Goal: Task Accomplishment & Management: Manage account settings

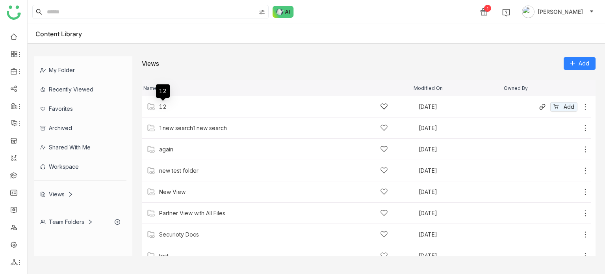
click at [162, 104] on div "12" at bounding box center [162, 107] width 7 height 6
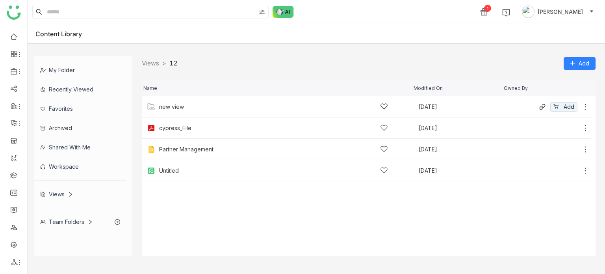
click at [164, 111] on div "new view Aug 13, 2025 Add" at bounding box center [366, 106] width 449 height 21
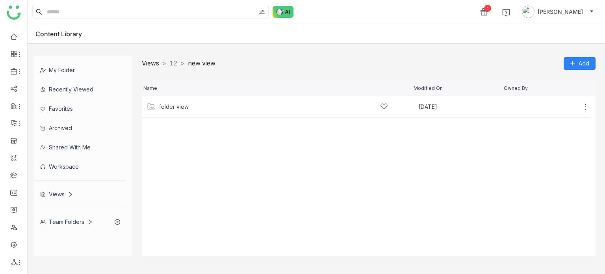
click at [146, 64] on link "Views" at bounding box center [150, 63] width 17 height 8
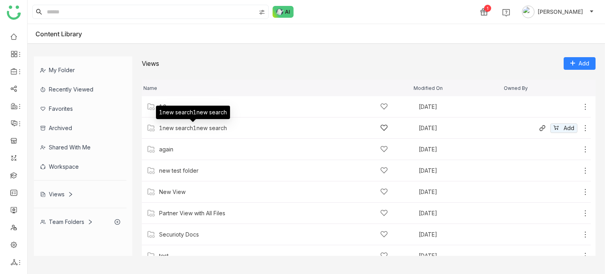
click at [179, 126] on div "1new search1new search" at bounding box center [193, 128] width 68 height 6
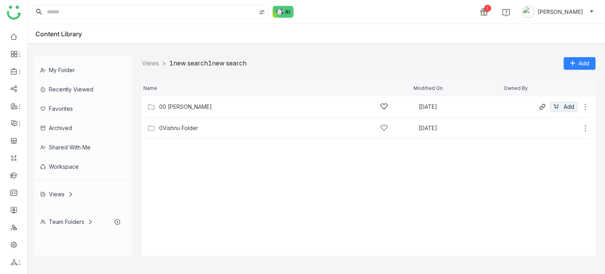
click at [177, 105] on div "00 Arif Folder" at bounding box center [185, 107] width 53 height 6
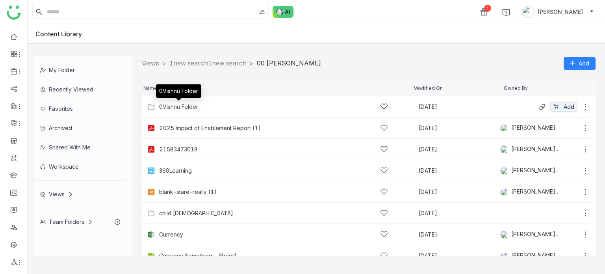
click at [182, 109] on div "0Vishnu Folder" at bounding box center [178, 107] width 39 height 6
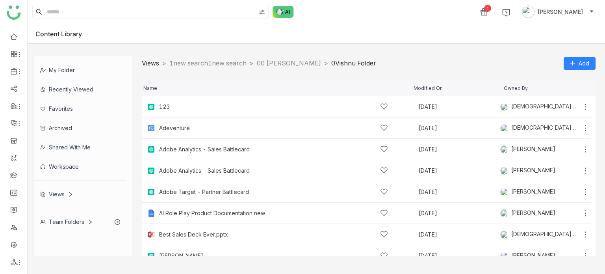
click at [154, 67] on nz-breadcrumb "Views > 1new search1new search > 00 Arif Folder > 0Vishnu Folder >" at bounding box center [259, 63] width 234 height 10
click at [147, 59] on nz-breadcrumb "Views > 1new search1new search > 00 Arif Folder > 0Vishnu Folder >" at bounding box center [259, 63] width 234 height 10
click at [150, 59] on link "Views" at bounding box center [150, 63] width 17 height 8
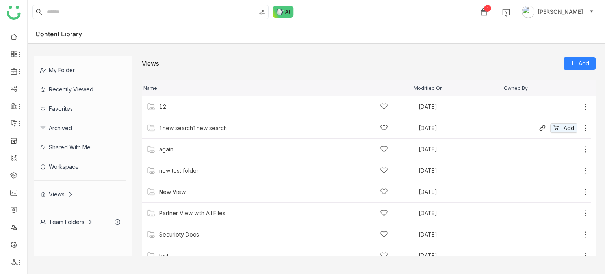
click at [178, 126] on div "1new search1new search" at bounding box center [193, 128] width 68 height 6
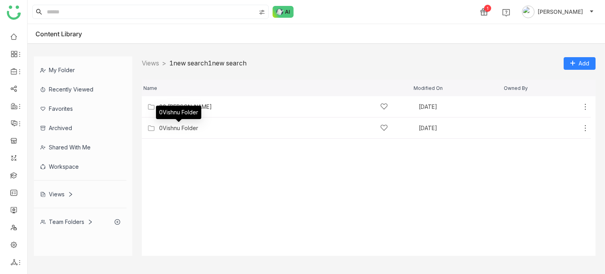
click at [150, 56] on div "My Folder Recently Viewed Favorites Archived Shared with me Workspace Views Tea…" at bounding box center [316, 156] width 577 height 212
click at [151, 63] on link "Views" at bounding box center [150, 63] width 17 height 8
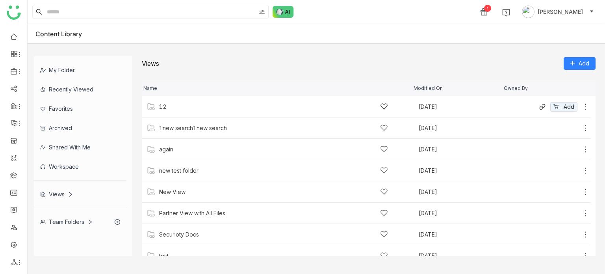
click at [161, 108] on div "12" at bounding box center [162, 107] width 7 height 6
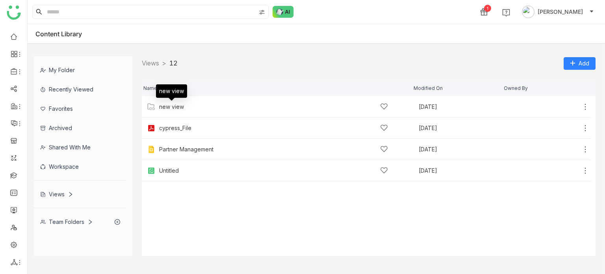
click at [167, 97] on div "new view" at bounding box center [171, 90] width 31 height 13
click at [167, 111] on div "new view Aug 13, 2025 Add" at bounding box center [366, 106] width 449 height 21
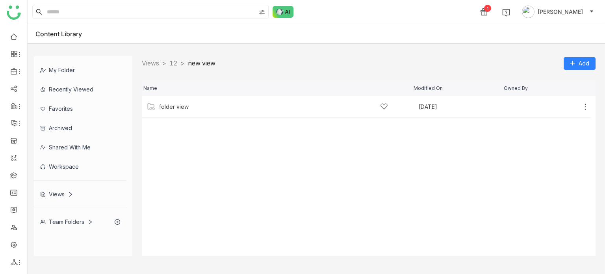
click at [167, 111] on div "folder view Sep 18, 2025 Add" at bounding box center [366, 106] width 449 height 21
click at [168, 112] on div "Prashanth Aug 16, 2025 Add" at bounding box center [366, 106] width 449 height 21
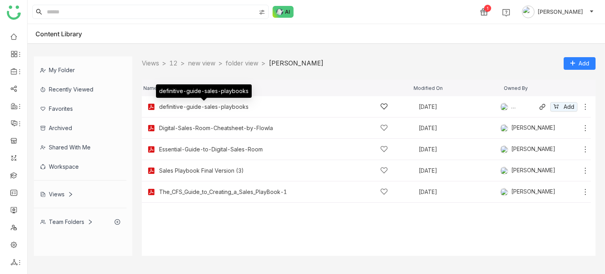
click at [228, 104] on div "definitive-guide-sales-playbooks" at bounding box center [203, 107] width 89 height 6
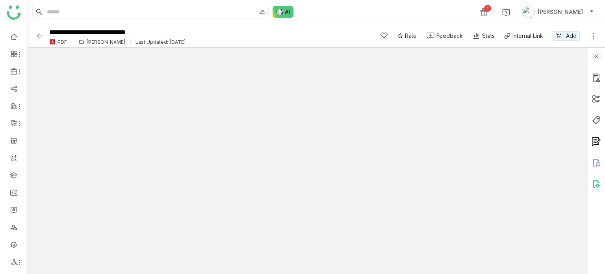
click at [41, 37] on img at bounding box center [39, 36] width 8 height 8
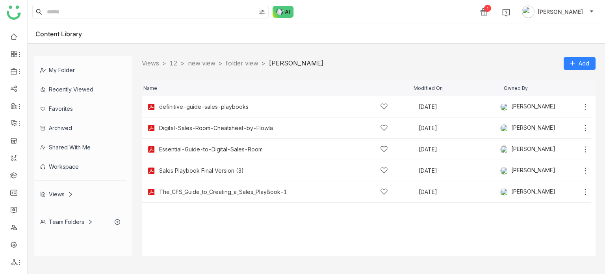
click at [158, 68] on div "Views > 12 > new view > folder view > Prashanth > Add" at bounding box center [369, 63] width 454 height 14
click at [156, 63] on link "Views" at bounding box center [150, 63] width 17 height 8
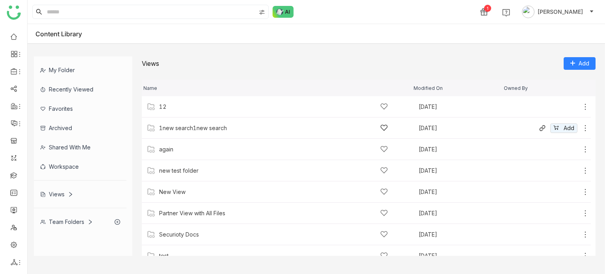
click at [174, 122] on div "1new search1new search Aug 18, 2025 Add" at bounding box center [366, 127] width 449 height 21
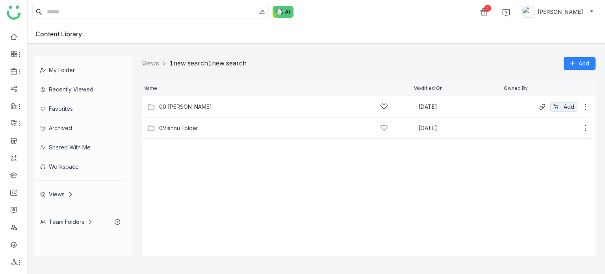
click at [179, 104] on div "00 Arif Folder" at bounding box center [185, 107] width 53 height 6
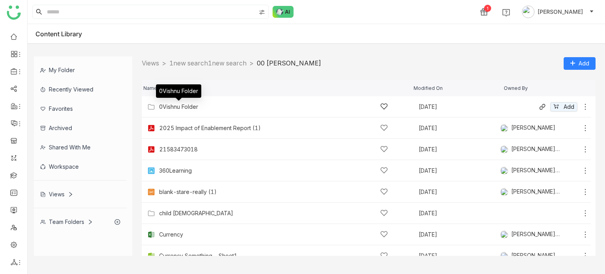
click at [187, 104] on div "0Vishnu Folder" at bounding box center [178, 107] width 39 height 6
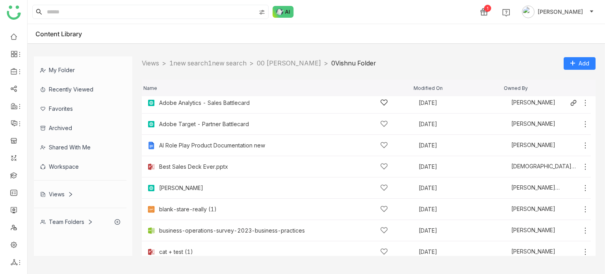
scroll to position [69, 0]
click at [185, 169] on div "Best Sales Deck Ever.pptx" at bounding box center [273, 165] width 229 height 8
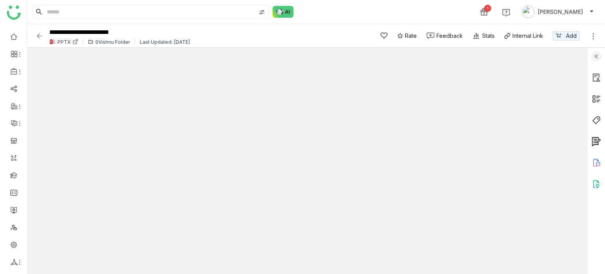
click at [42, 35] on img at bounding box center [39, 36] width 8 height 8
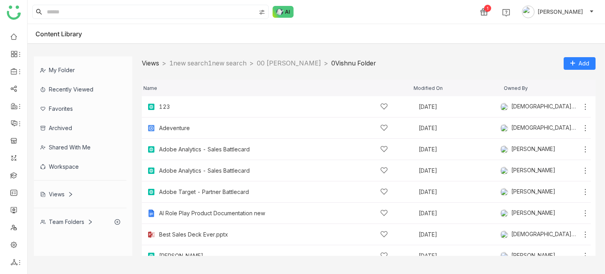
drag, startPoint x: 150, startPoint y: 55, endPoint x: 150, endPoint y: 63, distance: 7.5
click at [150, 56] on div "My Folder Recently Viewed Favorites Archived Shared with me Workspace Views Tea…" at bounding box center [316, 156] width 577 height 212
click at [150, 68] on nz-breadcrumb "Views > 1new search1new search > 00 Arif Folder > 0Vishnu Folder >" at bounding box center [259, 63] width 234 height 10
click at [150, 66] on link "Views" at bounding box center [150, 63] width 17 height 8
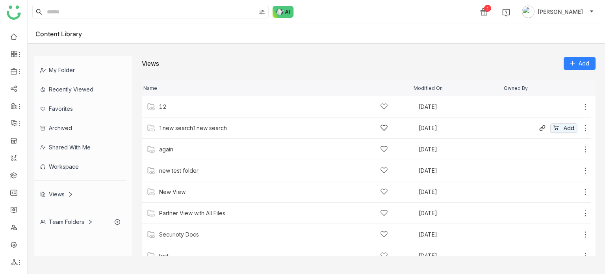
click at [169, 125] on div "1new search1new search" at bounding box center [193, 128] width 68 height 6
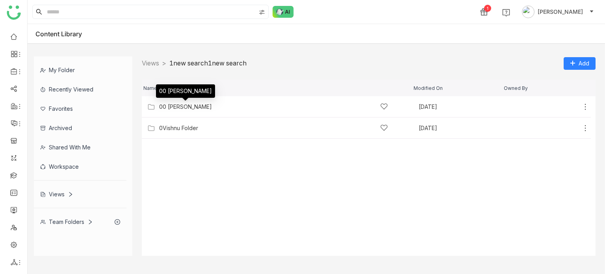
click at [174, 102] on div "00 Arif Folder" at bounding box center [185, 93] width 59 height 19
click at [174, 111] on div "00 Arif Folder Sep 9, 2025 Add" at bounding box center [366, 106] width 449 height 21
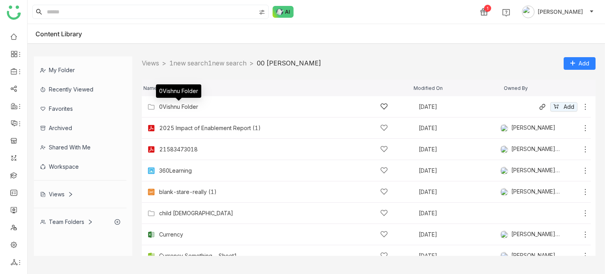
click at [178, 105] on div "0Vishnu Folder" at bounding box center [178, 107] width 39 height 6
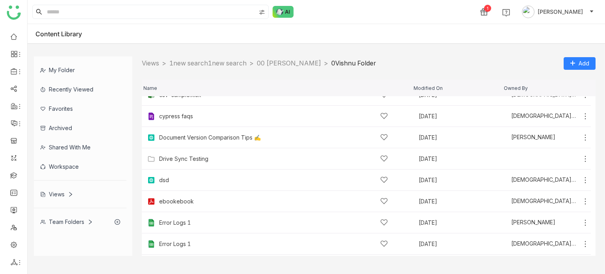
scroll to position [342, 0]
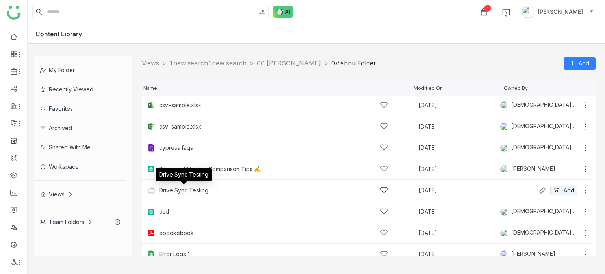
click at [169, 189] on div "Drive Sync Testing" at bounding box center [183, 190] width 49 height 6
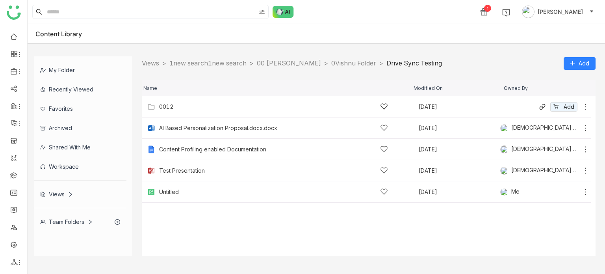
click at [173, 104] on div "0012" at bounding box center [166, 107] width 15 height 6
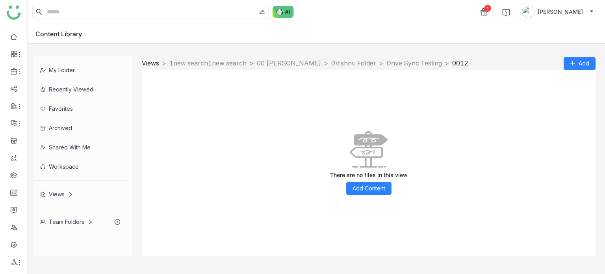
click at [150, 65] on link "Views" at bounding box center [150, 63] width 17 height 8
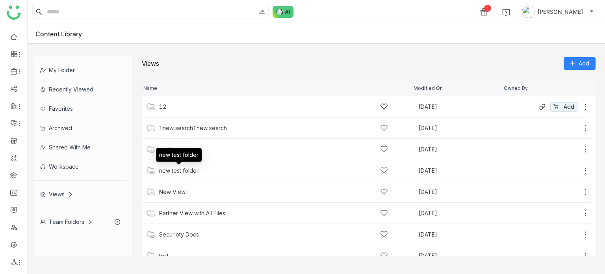
click at [179, 102] on div "12 Aug 13, 2025 Add" at bounding box center [366, 106] width 449 height 21
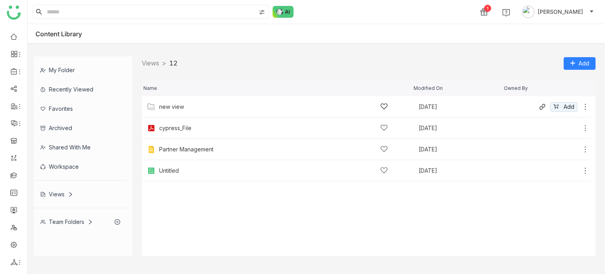
click at [197, 98] on div "new view Aug 13, 2025 Add" at bounding box center [366, 106] width 449 height 21
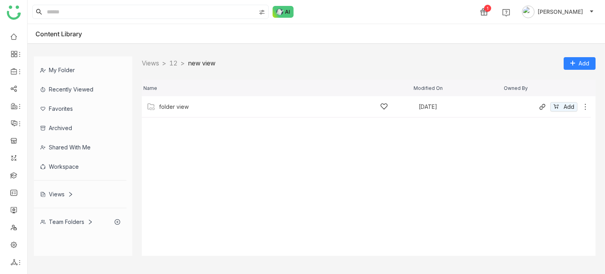
click at [197, 102] on div "folder view" at bounding box center [273, 106] width 229 height 8
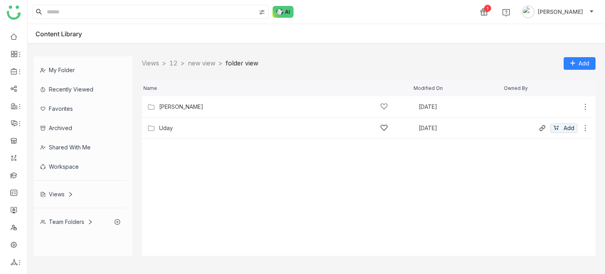
click at [189, 124] on div "Uday" at bounding box center [273, 128] width 229 height 8
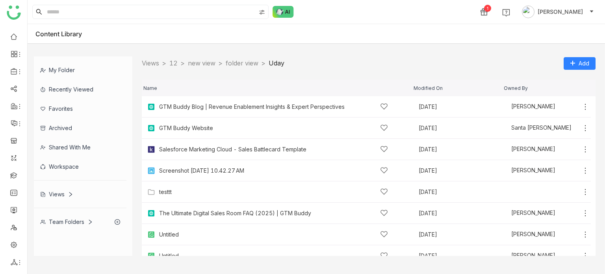
scroll to position [159, 0]
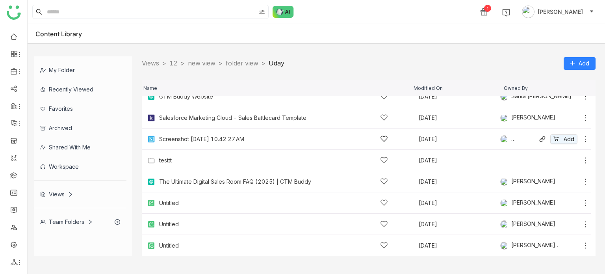
click at [173, 148] on div "Screenshot 2025-06-15 at 10.42.27 AM Aug 16, 2025 Uday Pulasetti Add" at bounding box center [366, 138] width 449 height 21
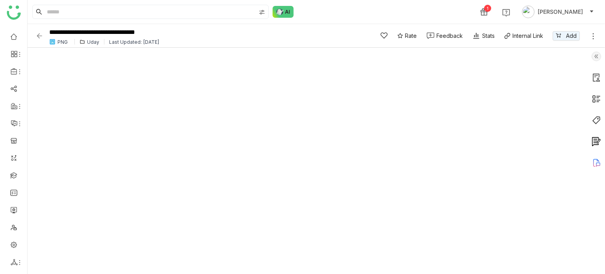
click at [38, 33] on img at bounding box center [39, 36] width 8 height 8
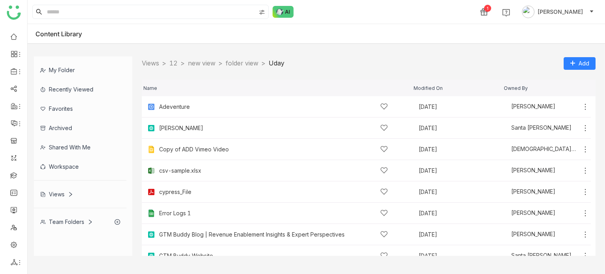
click at [165, 67] on nz-breadcrumb "Views > 12 > new view > folder view > Uday >" at bounding box center [213, 63] width 143 height 10
click at [149, 61] on link "Views" at bounding box center [150, 63] width 17 height 8
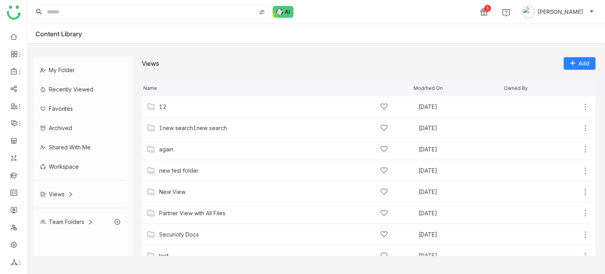
click at [76, 221] on div "Team Folders" at bounding box center [66, 221] width 53 height 7
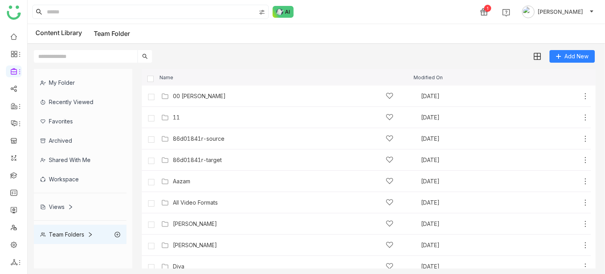
click at [64, 208] on div "Views" at bounding box center [56, 206] width 33 height 7
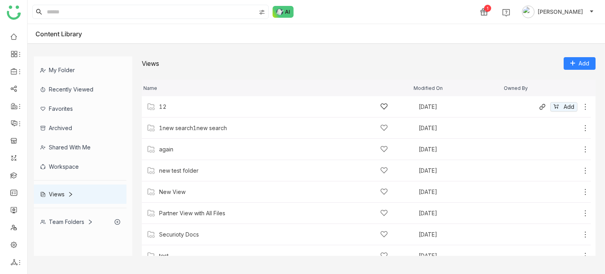
click at [175, 113] on div "12 Aug 13, 2025 Add" at bounding box center [366, 106] width 449 height 21
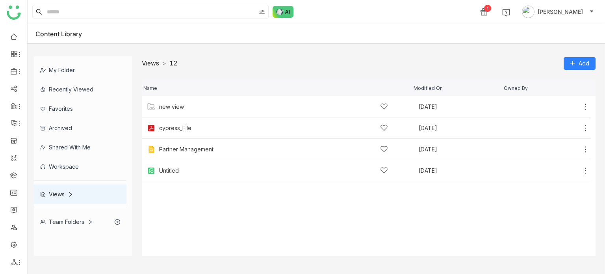
click at [151, 63] on link "Views" at bounding box center [150, 63] width 17 height 8
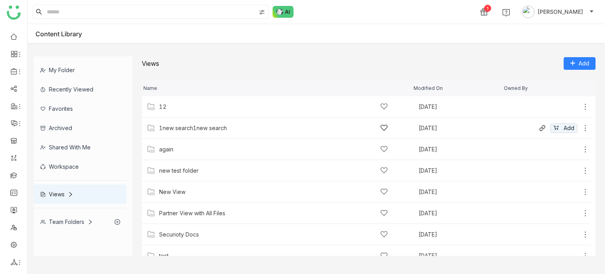
click at [173, 132] on div "1new search1new search" at bounding box center [273, 128] width 229 height 8
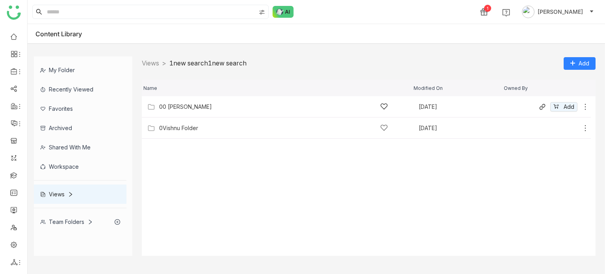
click at [180, 108] on div "00 Arif Folder" at bounding box center [185, 107] width 53 height 6
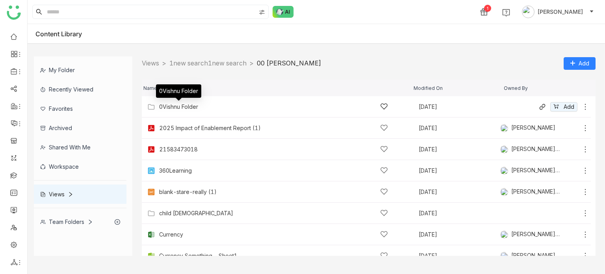
click at [185, 107] on div "0Vishnu Folder" at bounding box center [178, 107] width 39 height 6
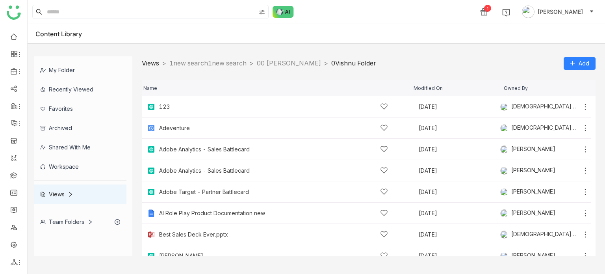
click at [154, 59] on link "Views" at bounding box center [150, 63] width 17 height 8
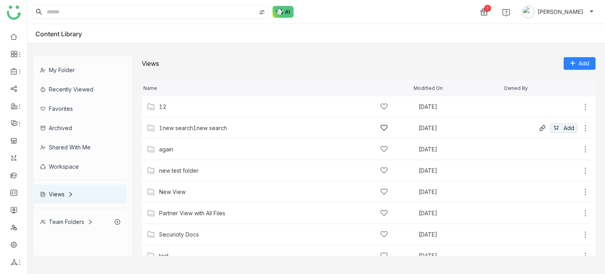
click at [177, 131] on div "1new search1new search" at bounding box center [273, 128] width 229 height 8
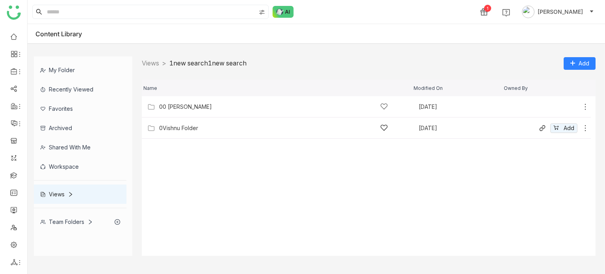
click at [177, 126] on div "0Vishnu Folder" at bounding box center [178, 128] width 39 height 6
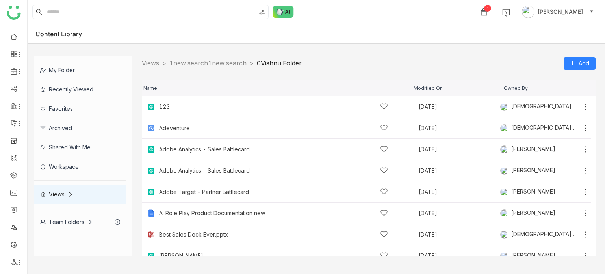
click at [195, 74] on div "Name Modified On Owned By 123 Sep 8, 2025 Vishnu Vardhan Adeventure Sep 8, 2025…" at bounding box center [369, 162] width 454 height 185
click at [581, 105] on icon at bounding box center [585, 107] width 8 height 8
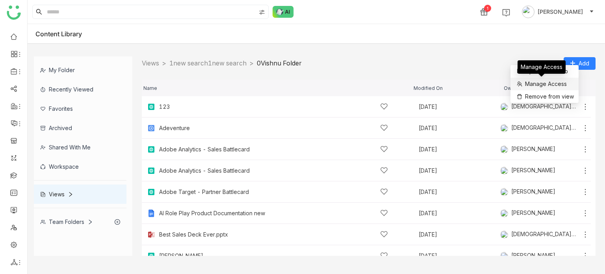
click at [566, 82] on span "Manage Access" at bounding box center [546, 84] width 42 height 9
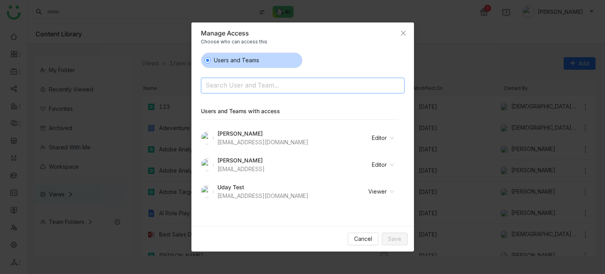
click at [374, 88] on nz-select-top-control "Search User and Team..." at bounding box center [303, 86] width 204 height 16
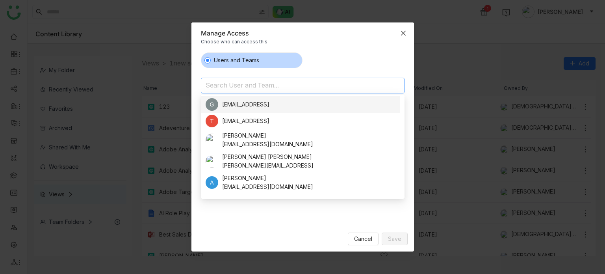
click at [405, 31] on icon "Close" at bounding box center [403, 33] width 6 height 6
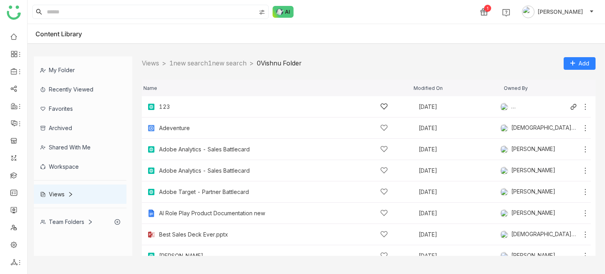
click at [381, 104] on icon at bounding box center [383, 107] width 7 height 6
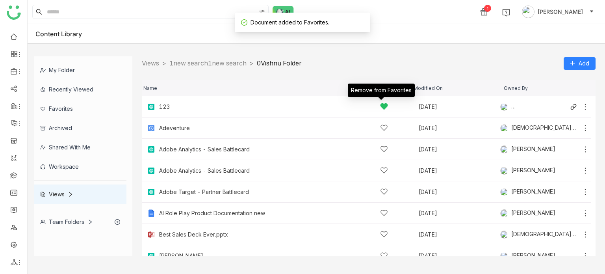
click at [381, 104] on icon at bounding box center [383, 107] width 7 height 6
click at [581, 104] on icon at bounding box center [585, 107] width 8 height 8
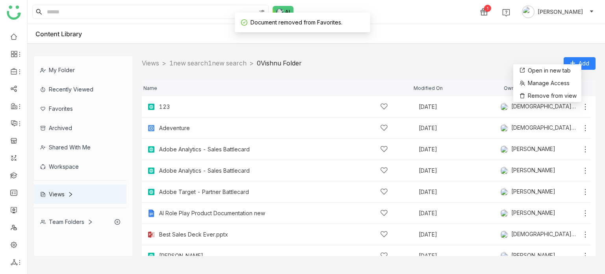
click at [410, 72] on div "Name Modified On Owned By 123 Sep 8, 2025 Vishnu Vardhan Adeventure Sep 8, 2025…" at bounding box center [369, 162] width 454 height 185
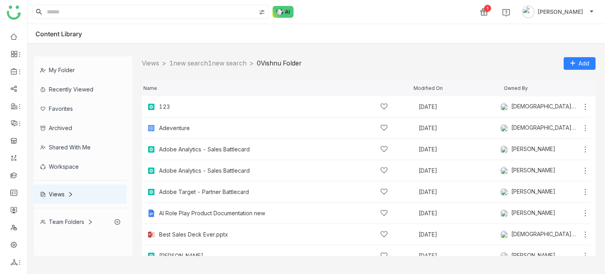
click at [165, 104] on div "123" at bounding box center [164, 107] width 11 height 6
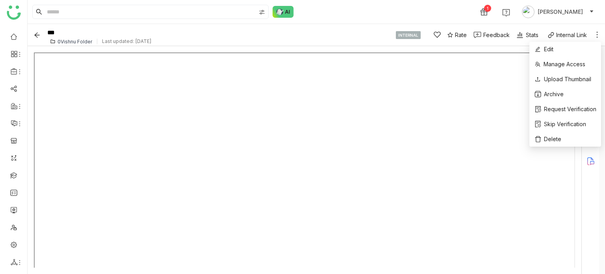
click at [600, 34] on icon at bounding box center [597, 35] width 8 height 8
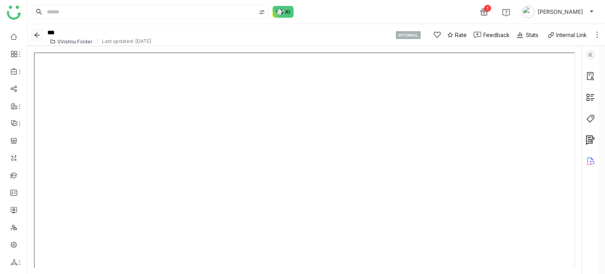
click at [33, 34] on icon "Back" at bounding box center [37, 35] width 12 height 6
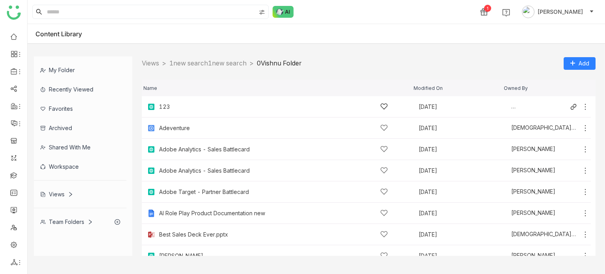
click at [581, 104] on icon at bounding box center [585, 107] width 8 height 8
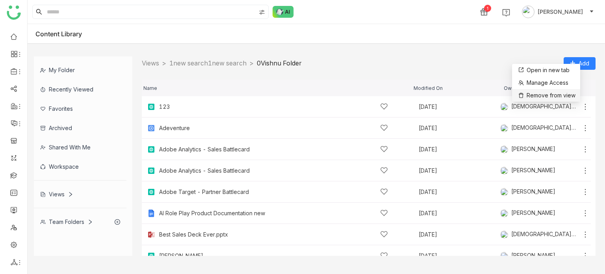
click at [572, 90] on li "Remove from view" at bounding box center [546, 95] width 68 height 13
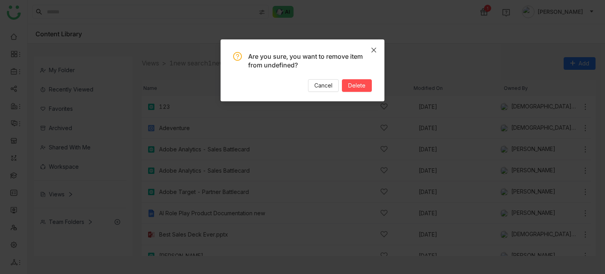
click at [377, 43] on span "Close" at bounding box center [373, 49] width 21 height 21
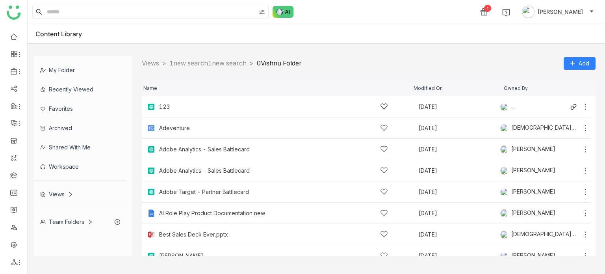
click at [581, 106] on icon at bounding box center [585, 107] width 8 height 8
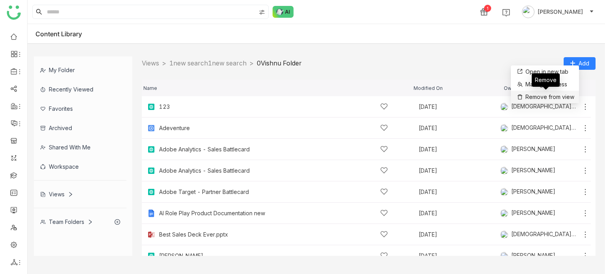
click at [553, 96] on span "Remove from view" at bounding box center [549, 97] width 49 height 9
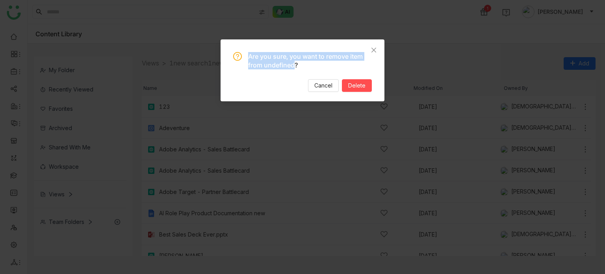
drag, startPoint x: 293, startPoint y: 67, endPoint x: 249, endPoint y: 58, distance: 44.7
click at [249, 58] on span "Are you sure, you want to remove item from undefined?" at bounding box center [305, 60] width 115 height 17
click at [244, 70] on div "Are you sure, you want to remove item from undefined? Cancel Delete" at bounding box center [302, 72] width 139 height 40
click at [318, 89] on span "Cancel" at bounding box center [323, 85] width 18 height 9
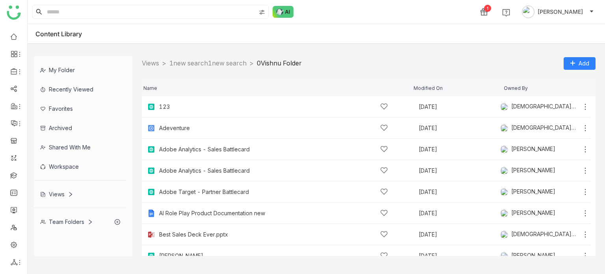
click at [223, 56] on div "Views > 1new search1new search > 0Vishnu Folder > Add" at bounding box center [369, 63] width 454 height 14
click at [223, 58] on nz-breadcrumb "Views > 1new search1new search > 0Vishnu Folder >" at bounding box center [222, 63] width 160 height 10
click at [223, 65] on link "1new search1new search" at bounding box center [207, 63] width 77 height 8
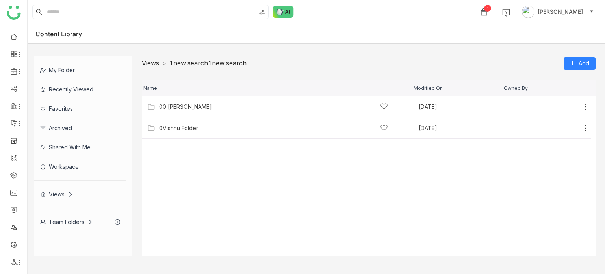
click at [154, 66] on link "Views" at bounding box center [150, 63] width 17 height 8
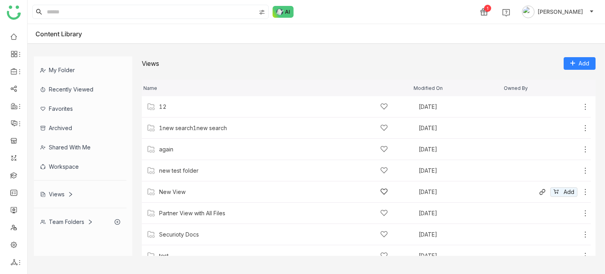
click at [175, 185] on div "New View Jun 23, 2025 Add" at bounding box center [366, 191] width 449 height 21
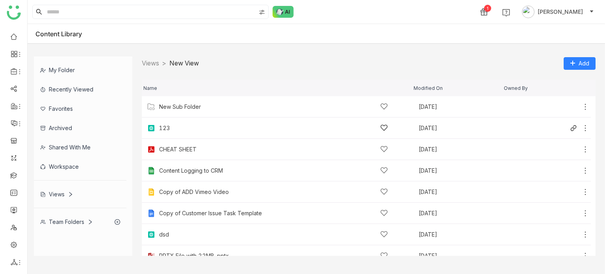
click at [581, 128] on icon at bounding box center [585, 128] width 8 height 8
click at [569, 119] on span "Remove from view" at bounding box center [550, 119] width 49 height 9
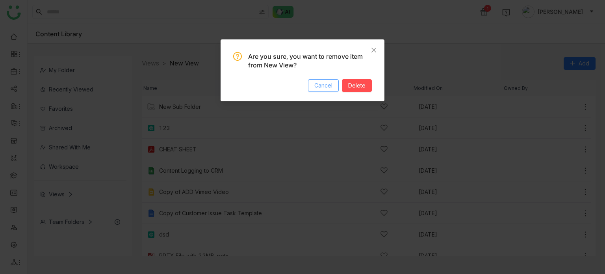
click at [332, 85] on span "Cancel" at bounding box center [323, 85] width 18 height 9
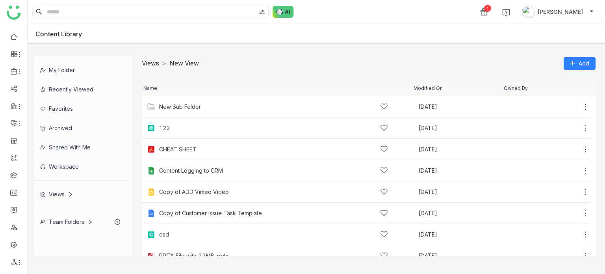
click at [150, 59] on link "Views" at bounding box center [150, 63] width 17 height 8
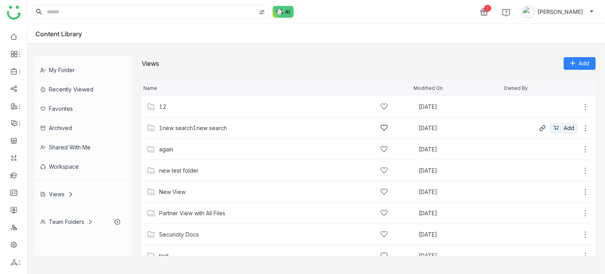
click at [183, 124] on div "1new search1new search" at bounding box center [273, 128] width 229 height 8
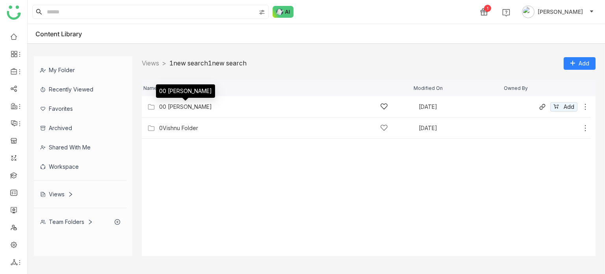
click at [184, 108] on div "00 Arif Folder" at bounding box center [185, 107] width 53 height 6
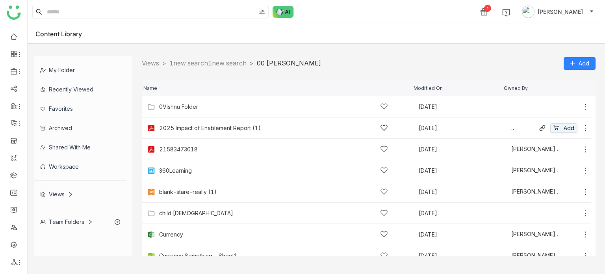
click at [581, 125] on icon at bounding box center [585, 128] width 8 height 8
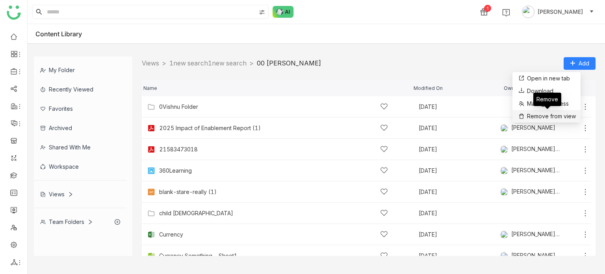
click at [573, 116] on span "Remove from view" at bounding box center [551, 116] width 49 height 9
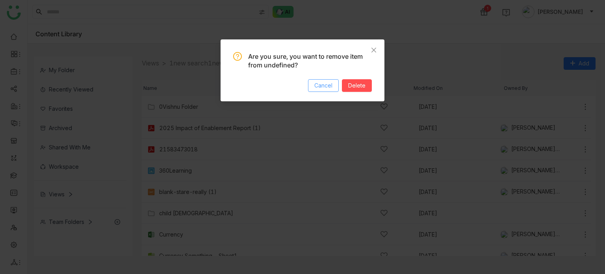
click at [334, 84] on button "Cancel" at bounding box center [323, 85] width 31 height 13
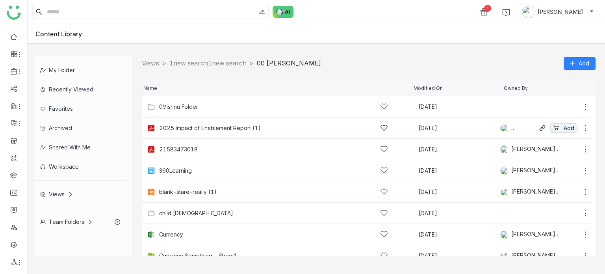
click at [581, 129] on icon at bounding box center [585, 128] width 8 height 8
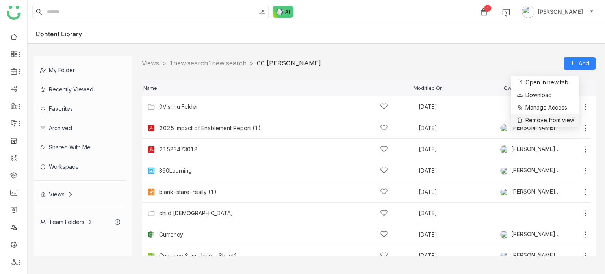
click at [571, 115] on span "Remove from view" at bounding box center [544, 119] width 59 height 9
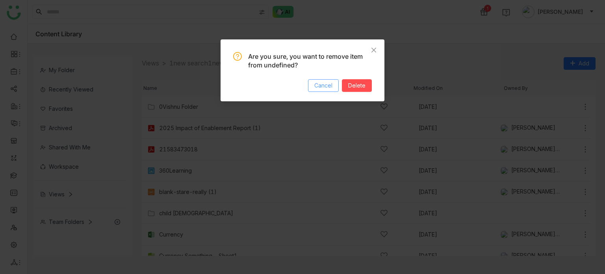
click at [334, 86] on button "Cancel" at bounding box center [323, 85] width 31 height 13
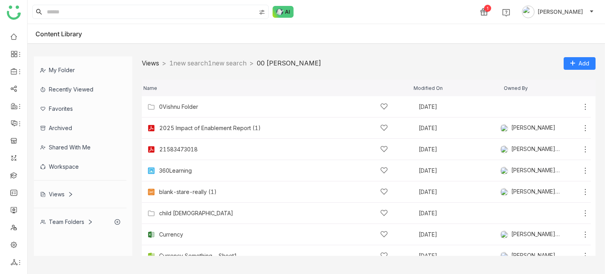
click at [159, 64] on link "Views" at bounding box center [150, 63] width 17 height 8
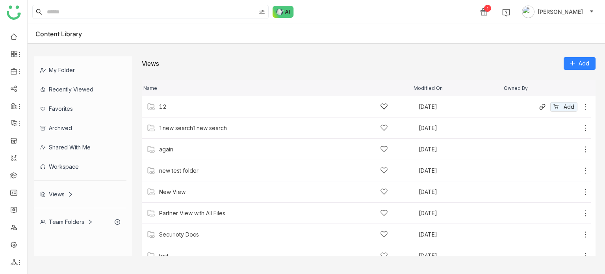
click at [167, 108] on div "12" at bounding box center [273, 106] width 229 height 8
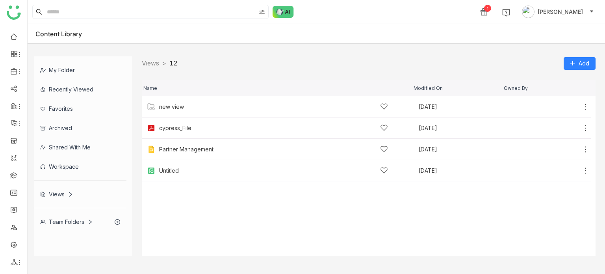
click at [153, 57] on div "Views > 12 > Add" at bounding box center [369, 63] width 454 height 14
click at [152, 61] on link "Views" at bounding box center [150, 63] width 17 height 8
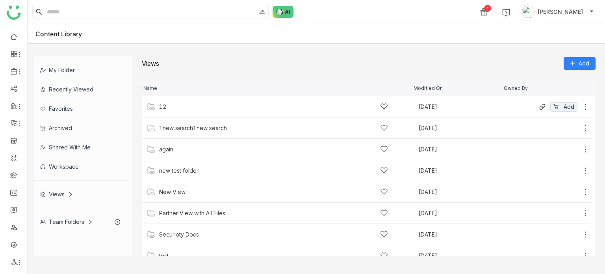
click at [158, 103] on div "12" at bounding box center [274, 106] width 254 height 8
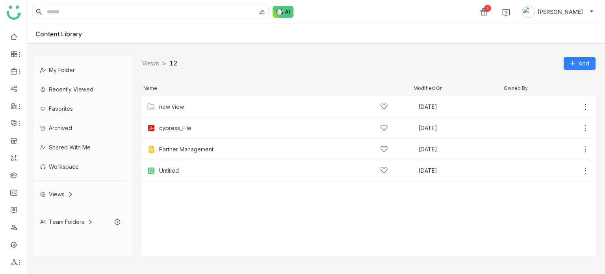
click at [82, 220] on div "Team Folders" at bounding box center [66, 221] width 53 height 7
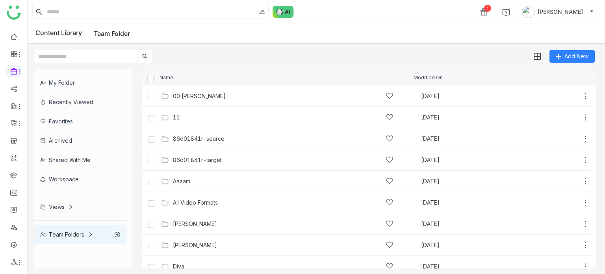
click at [60, 201] on div "Views" at bounding box center [80, 206] width 93 height 19
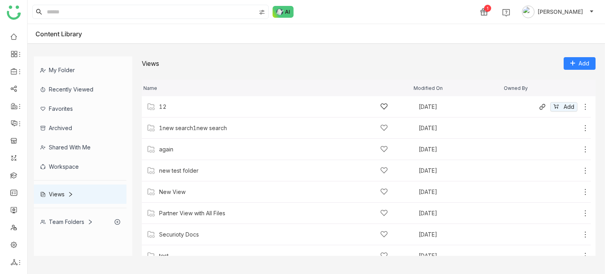
click at [161, 101] on div "12 Aug 13, 2025 Add" at bounding box center [366, 106] width 449 height 21
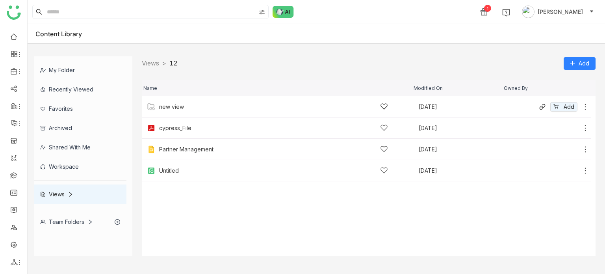
click at [162, 105] on div "new view" at bounding box center [171, 107] width 25 height 6
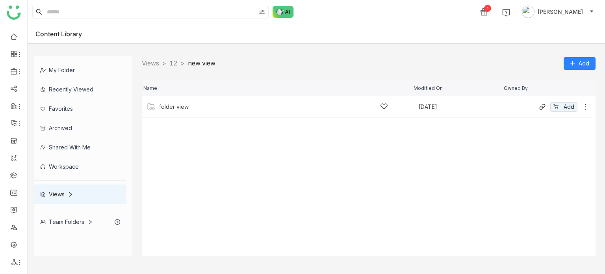
click at [174, 108] on div "folder view" at bounding box center [174, 107] width 30 height 6
click at [232, 107] on div "Prashanth" at bounding box center [273, 106] width 229 height 8
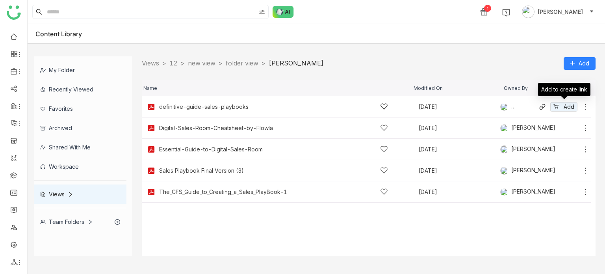
click at [584, 107] on icon at bounding box center [585, 107] width 8 height 8
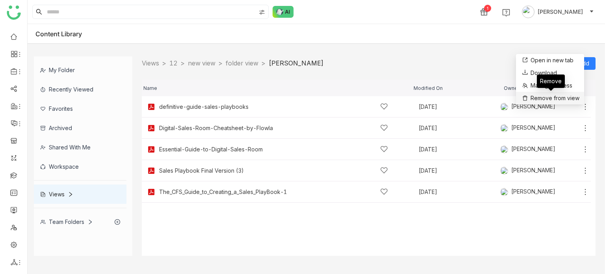
click at [558, 97] on span "Remove from view" at bounding box center [554, 98] width 49 height 9
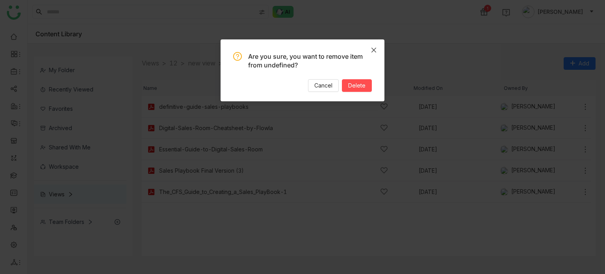
click at [374, 47] on icon "Close" at bounding box center [374, 50] width 6 height 6
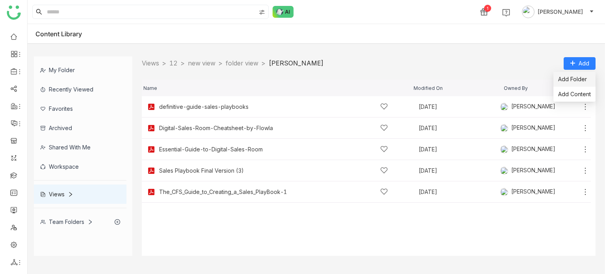
click at [569, 79] on span "Add Folder" at bounding box center [572, 79] width 29 height 9
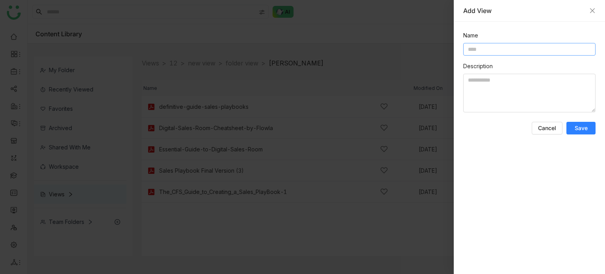
click at [500, 48] on input at bounding box center [529, 49] width 132 height 13
type input "**********"
click at [588, 133] on button "Save" at bounding box center [580, 128] width 29 height 13
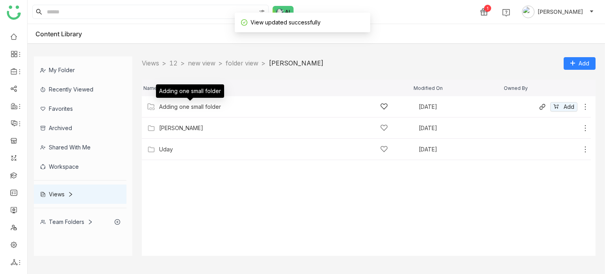
click at [205, 105] on div "Adding one small folder" at bounding box center [190, 107] width 62 height 6
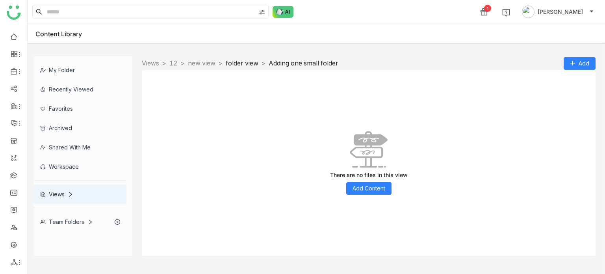
click at [258, 64] on link "folder view" at bounding box center [242, 63] width 33 height 8
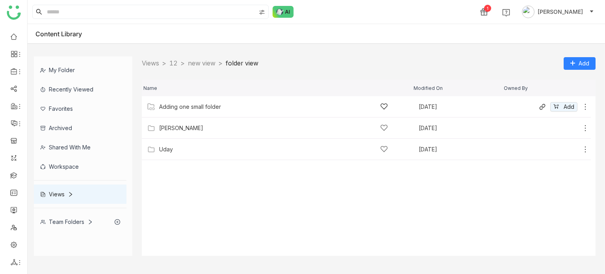
click at [194, 103] on div "Adding one small folder" at bounding box center [273, 106] width 229 height 8
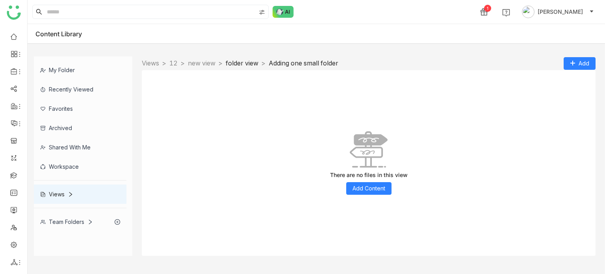
click at [247, 60] on link "folder view" at bounding box center [242, 63] width 33 height 8
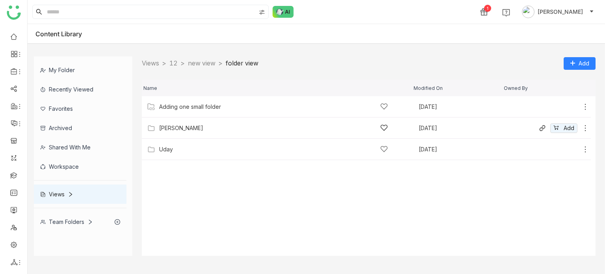
click at [167, 124] on div "Prashanth" at bounding box center [273, 128] width 229 height 8
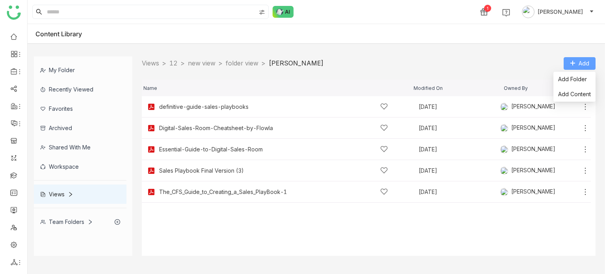
click at [577, 67] on button "Add" at bounding box center [580, 63] width 32 height 13
click at [256, 61] on link "folder view" at bounding box center [242, 63] width 33 height 8
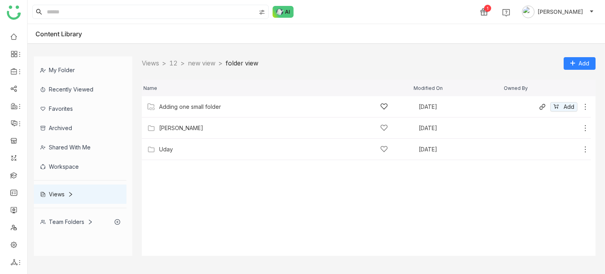
click at [584, 103] on icon at bounding box center [585, 107] width 8 height 8
click at [573, 95] on li "Delete" at bounding box center [553, 94] width 62 height 13
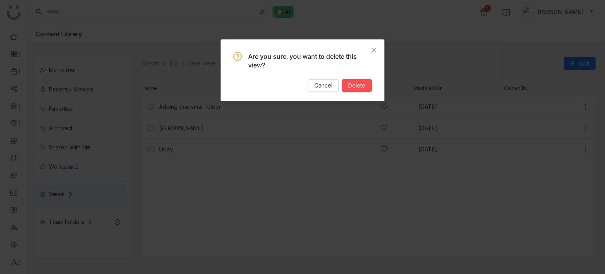
click at [360, 78] on div "Are you sure, you want to delete this view? Cancel Delete" at bounding box center [302, 72] width 139 height 40
click at [358, 83] on span "Delete" at bounding box center [356, 85] width 17 height 9
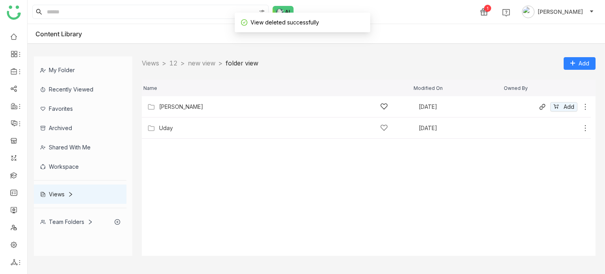
click at [588, 106] on icon at bounding box center [585, 107] width 8 height 8
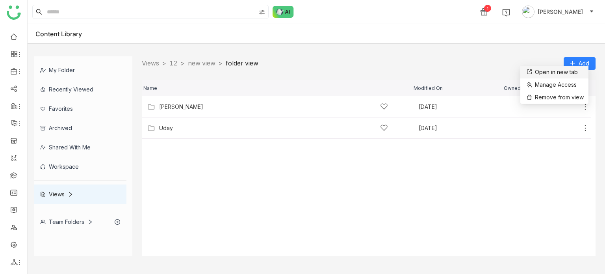
click at [570, 72] on link "Open in new tab" at bounding box center [551, 72] width 53 height 9
click at [586, 105] on icon at bounding box center [585, 107] width 8 height 8
click at [574, 89] on li "Manage Access" at bounding box center [552, 84] width 68 height 13
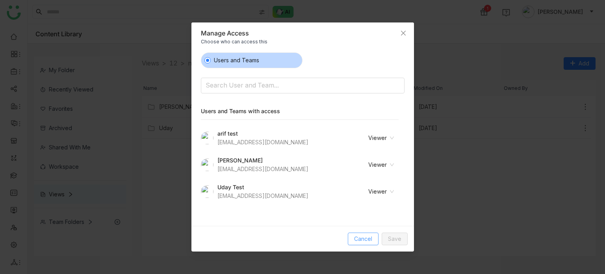
click at [365, 244] on button "Cancel" at bounding box center [363, 238] width 31 height 13
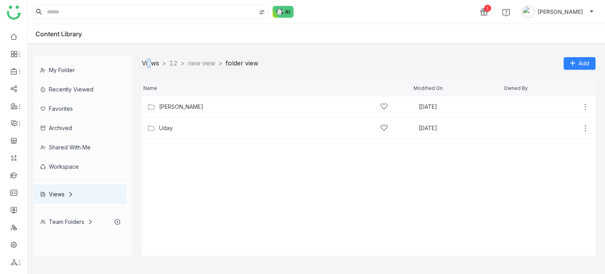
drag, startPoint x: 148, startPoint y: 67, endPoint x: 151, endPoint y: 63, distance: 5.7
click at [151, 63] on nz-breadcrumb "Views > 12 > new view > folder view >" at bounding box center [200, 63] width 117 height 10
click at [151, 63] on link "Views" at bounding box center [150, 63] width 17 height 8
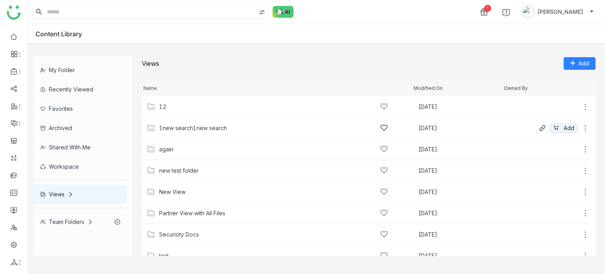
click at [191, 127] on div "1new search1new search" at bounding box center [193, 128] width 68 height 6
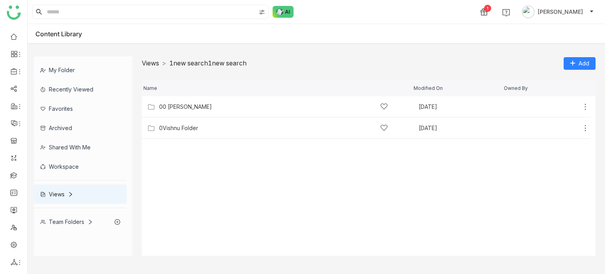
click at [146, 61] on link "Views" at bounding box center [150, 63] width 17 height 8
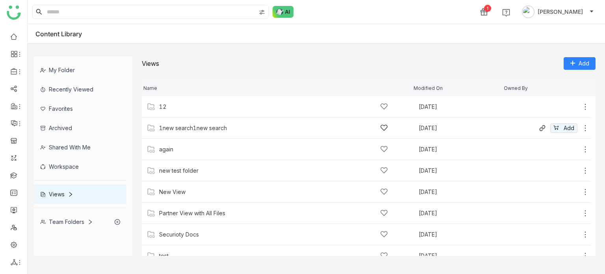
click at [180, 127] on div "1new search1new search" at bounding box center [193, 128] width 68 height 6
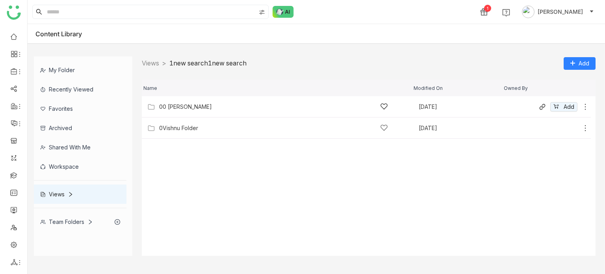
click at [585, 105] on icon at bounding box center [585, 107] width 8 height 8
click at [560, 78] on li "Manage Access" at bounding box center [551, 84] width 68 height 13
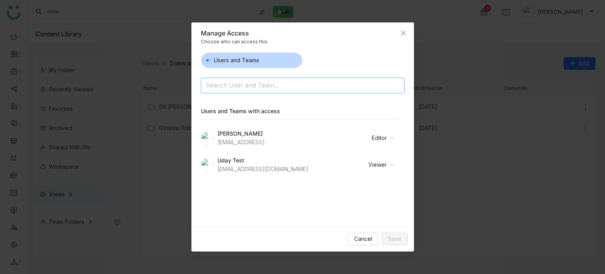
click at [273, 81] on input at bounding box center [283, 86] width 154 height 13
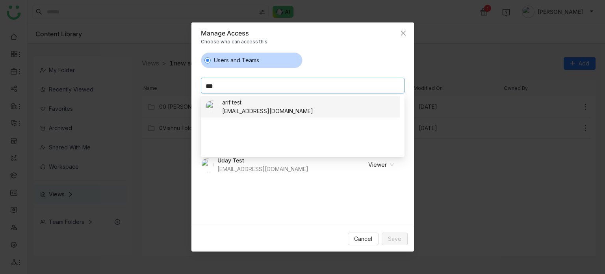
type input "***"
click at [245, 98] on div "arif test" at bounding box center [267, 102] width 91 height 9
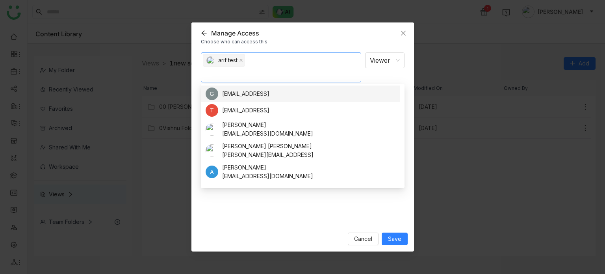
click at [403, 232] on div "Cancel Save" at bounding box center [378, 238] width 60 height 13
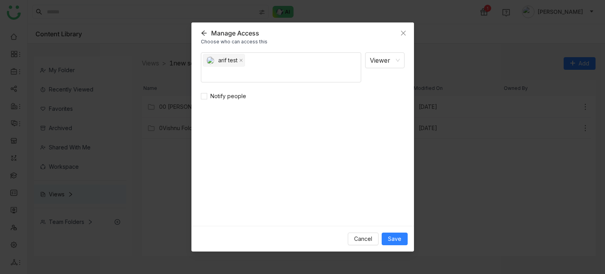
click at [385, 51] on div "arif test Viewer Notify people" at bounding box center [302, 136] width 222 height 180
click at [387, 63] on nz-select-item "Viewer" at bounding box center [385, 60] width 30 height 15
click at [389, 94] on div "Editor" at bounding box center [382, 90] width 25 height 9
click at [373, 114] on div "arif test Editor Notify people" at bounding box center [303, 135] width 204 height 167
click at [369, 250] on div "Cancel Save" at bounding box center [302, 239] width 222 height 26
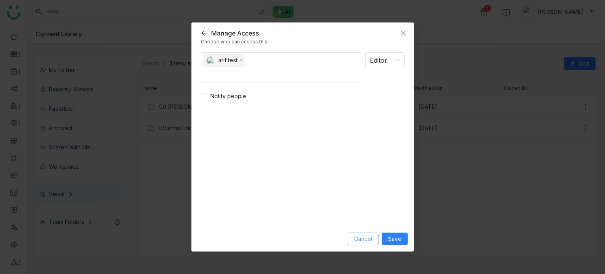
click at [367, 236] on span "Cancel" at bounding box center [363, 238] width 18 height 9
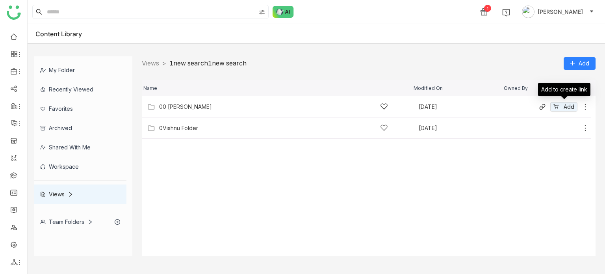
click at [584, 106] on icon at bounding box center [585, 107] width 8 height 8
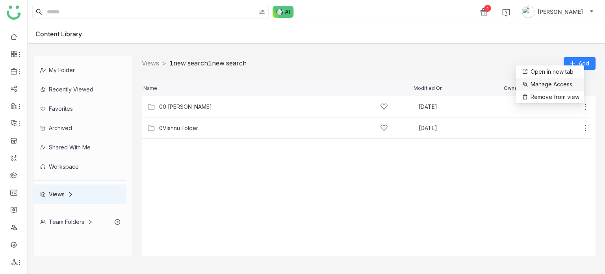
click at [574, 88] on li "Manage Access" at bounding box center [550, 84] width 68 height 13
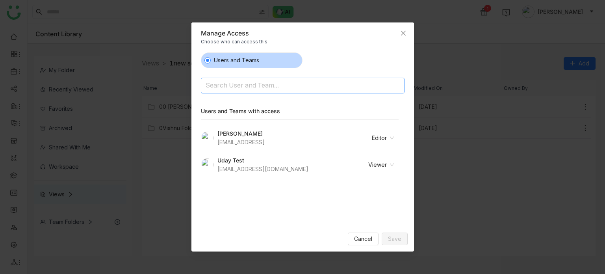
click at [334, 89] on input at bounding box center [283, 86] width 154 height 13
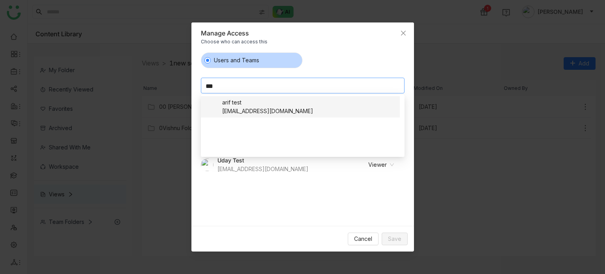
type input "***"
click at [258, 109] on div "bugtest1mail@gmail.com" at bounding box center [267, 111] width 91 height 9
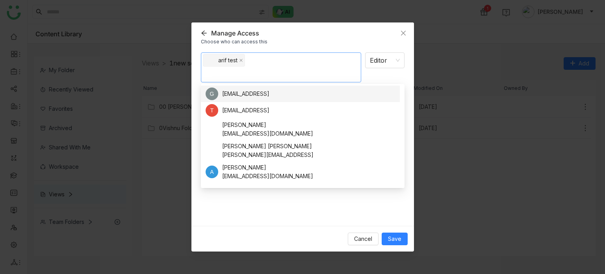
click at [376, 185] on div "arif test bugtest1mail@gmail.com" at bounding box center [300, 192] width 189 height 17
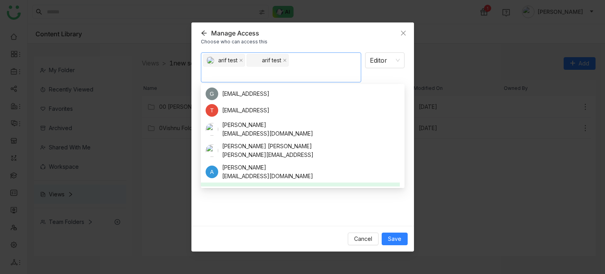
click at [376, 185] on div "arif test bugtest1mail@gmail.com" at bounding box center [298, 192] width 184 height 17
click at [376, 185] on div "arif test bugtest1mail@gmail.com" at bounding box center [300, 192] width 189 height 17
click at [376, 185] on div "arif test bugtest1mail@gmail.com" at bounding box center [298, 192] width 184 height 17
click at [376, 185] on div "arif test bugtest1mail@gmail.com" at bounding box center [300, 192] width 189 height 17
click at [376, 185] on div "arif test bugtest1mail@gmail.com" at bounding box center [298, 192] width 184 height 17
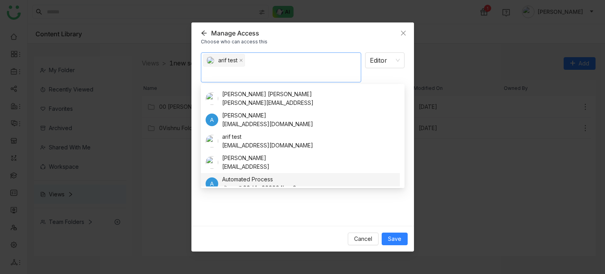
scroll to position [54, 0]
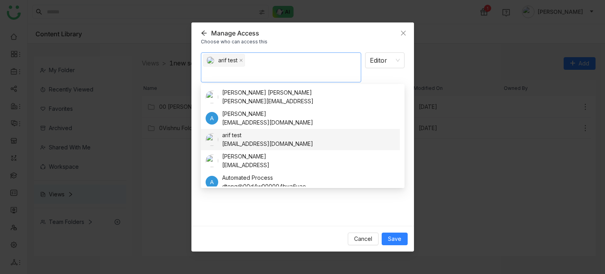
click at [307, 130] on nz-option-item "arif test bugtest1mail@gmail.com" at bounding box center [300, 139] width 199 height 21
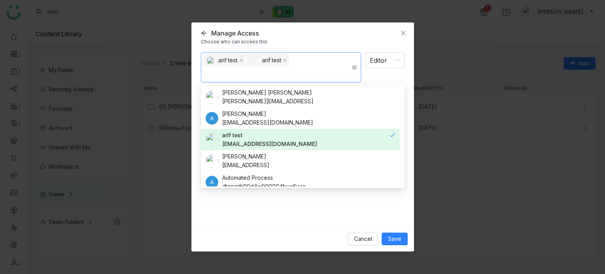
click at [280, 69] on input at bounding box center [265, 75] width 119 height 13
click at [243, 59] on icon at bounding box center [241, 60] width 4 height 4
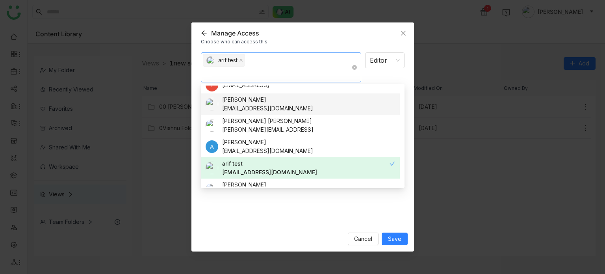
click at [243, 59] on icon at bounding box center [241, 60] width 4 height 4
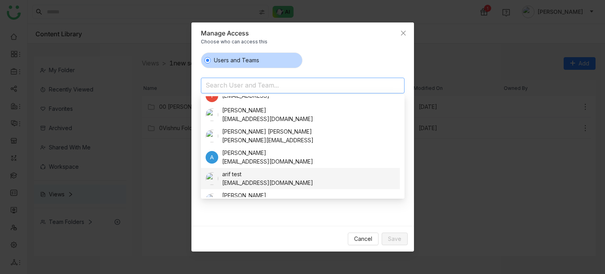
click at [238, 186] on div "bugtest1mail@gmail.com" at bounding box center [267, 182] width 91 height 9
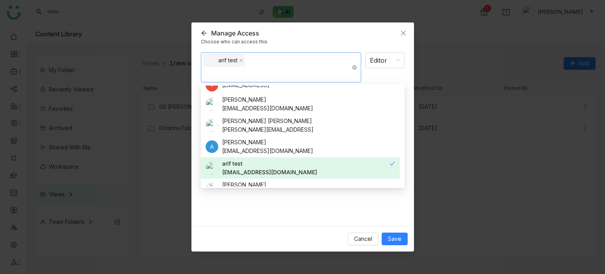
click at [243, 170] on div "bugtest1mail@gmail.com" at bounding box center [269, 172] width 95 height 9
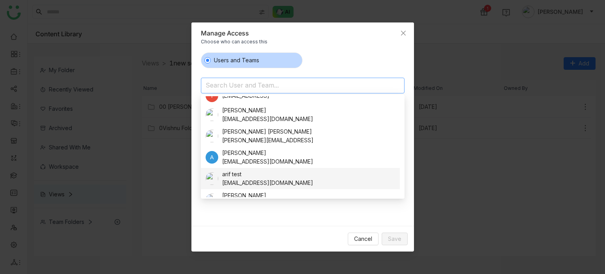
click at [243, 172] on div "arif test" at bounding box center [267, 174] width 91 height 9
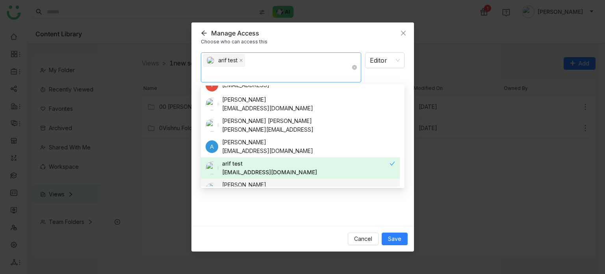
click at [290, 204] on div "arif test Editor Notify people" at bounding box center [303, 135] width 204 height 167
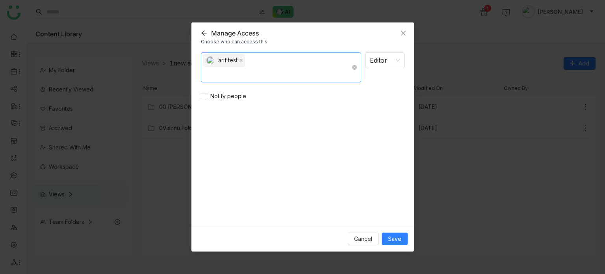
click at [278, 65] on nz-select-top-control "arif test" at bounding box center [281, 67] width 160 height 30
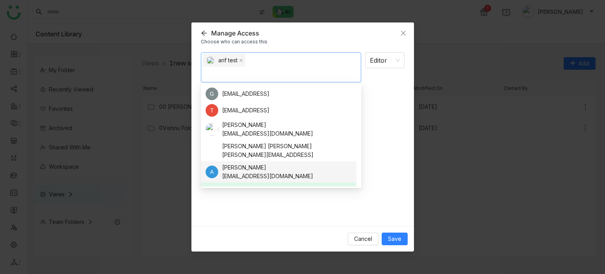
click at [299, 204] on div "arif test Editor Notify people" at bounding box center [303, 135] width 204 height 167
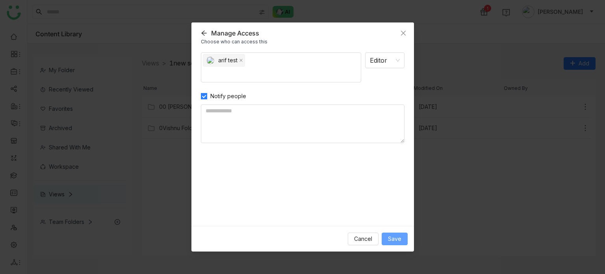
click at [391, 241] on span "Save" at bounding box center [394, 238] width 13 height 9
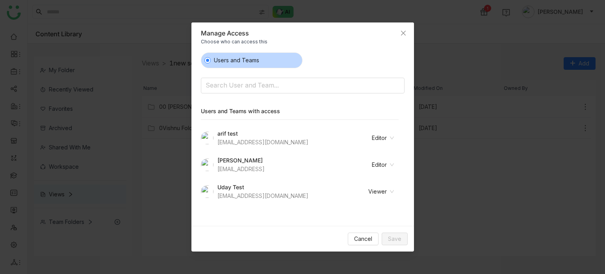
click at [179, 115] on nz-modal-container "Manage Access Choose who can access this Users and Teams Search User and Team..…" at bounding box center [302, 137] width 605 height 274
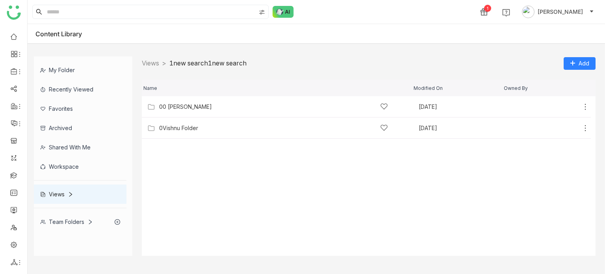
click at [67, 189] on div "Views" at bounding box center [80, 193] width 93 height 19
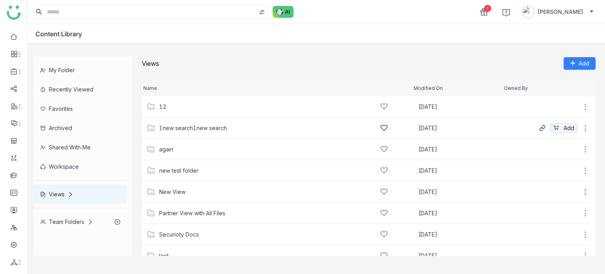
click at [581, 127] on icon at bounding box center [585, 128] width 8 height 8
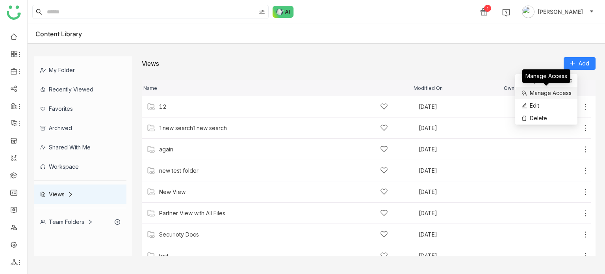
click at [559, 95] on span "Manage Access" at bounding box center [551, 93] width 42 height 9
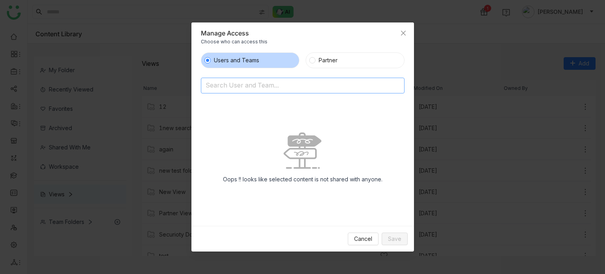
click at [292, 81] on input at bounding box center [283, 86] width 154 height 13
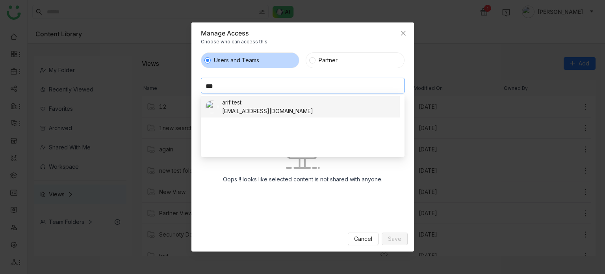
type input "***"
click at [260, 116] on nz-option-item "arif test bugtest1mail@gmail.com" at bounding box center [300, 106] width 199 height 21
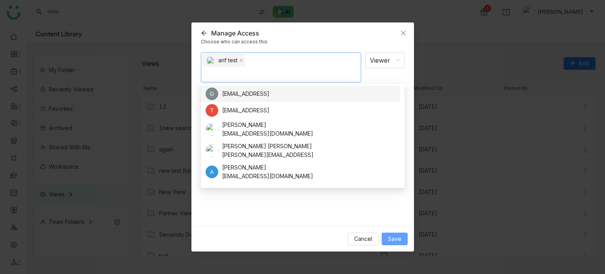
click at [392, 237] on span "Save" at bounding box center [394, 238] width 13 height 9
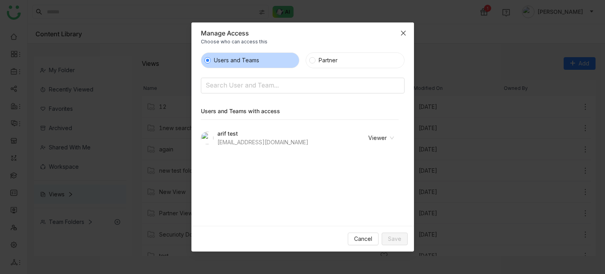
click at [400, 34] on icon "Close" at bounding box center [403, 33] width 6 height 6
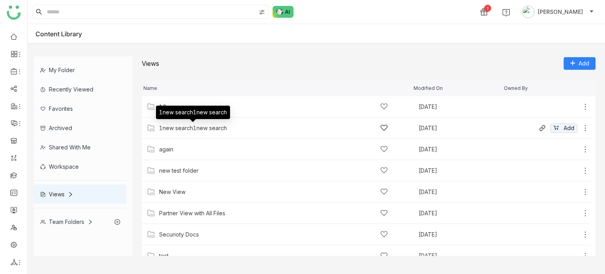
click at [172, 127] on div "1new search1new search" at bounding box center [193, 128] width 68 height 6
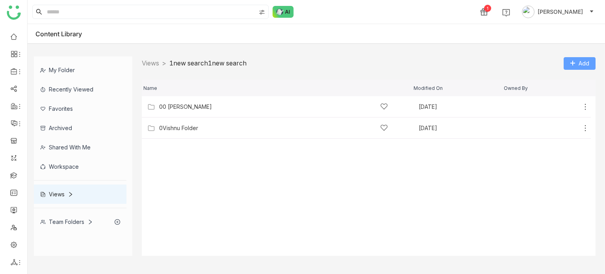
click at [569, 62] on button "Add" at bounding box center [580, 63] width 32 height 13
click at [569, 94] on span "Add Content" at bounding box center [574, 94] width 33 height 9
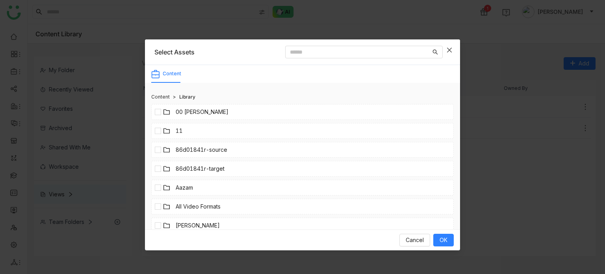
click at [449, 50] on icon "Close" at bounding box center [449, 50] width 6 height 6
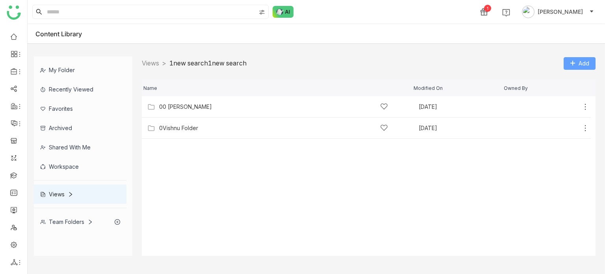
click at [573, 63] on icon at bounding box center [573, 63] width 6 height 6
click at [573, 81] on span "Add Folder" at bounding box center [572, 79] width 29 height 9
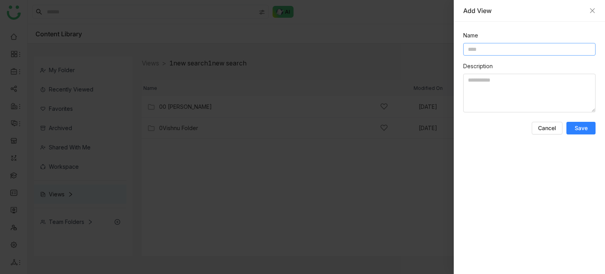
click at [522, 44] on input at bounding box center [529, 49] width 132 height 13
type input "**********"
click at [589, 129] on button "Save" at bounding box center [580, 128] width 29 height 13
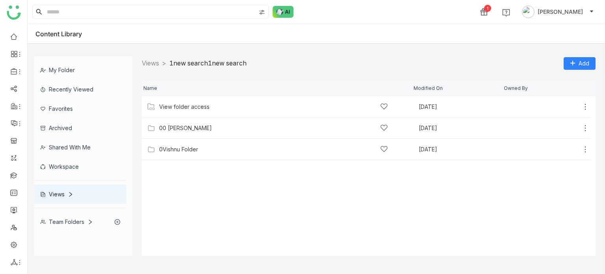
click at [153, 57] on div "Views > 1new search1new search > Add" at bounding box center [369, 63] width 454 height 14
click at [154, 67] on nz-breadcrumb "Views > 1new search1new search >" at bounding box center [194, 63] width 105 height 10
click at [154, 66] on link "Views" at bounding box center [150, 63] width 17 height 8
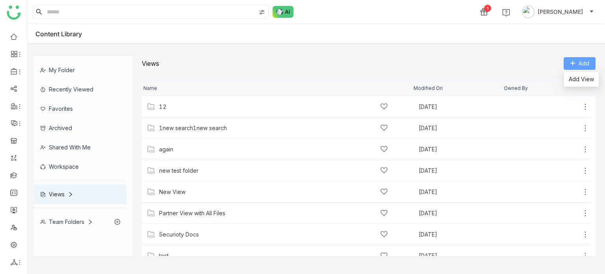
click at [576, 67] on button "Add" at bounding box center [580, 63] width 32 height 13
click at [575, 79] on span "Add View" at bounding box center [581, 79] width 25 height 9
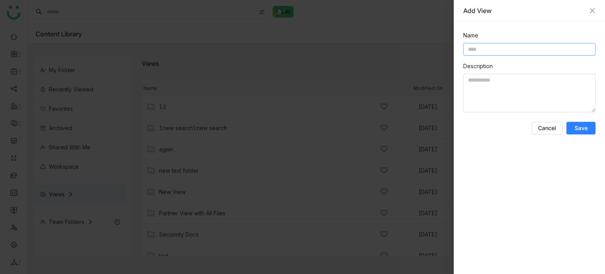
click at [476, 47] on input at bounding box center [529, 49] width 132 height 13
type input "**********"
click at [584, 127] on span "Save" at bounding box center [581, 128] width 13 height 8
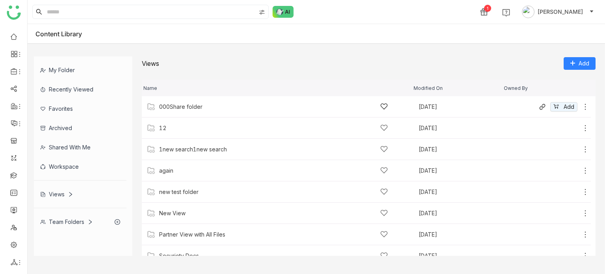
click at [581, 107] on icon at bounding box center [585, 107] width 8 height 8
click at [562, 77] on span "Manage Access" at bounding box center [553, 73] width 42 height 9
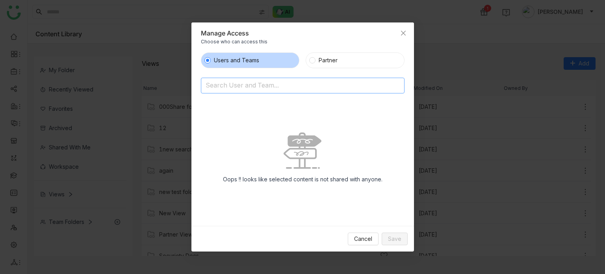
click at [276, 78] on nz-select-top-control "Search User and Team..." at bounding box center [303, 86] width 204 height 16
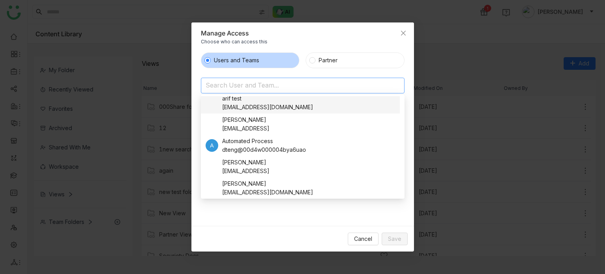
click at [261, 103] on div "bugtest1mail@gmail.com" at bounding box center [267, 107] width 91 height 9
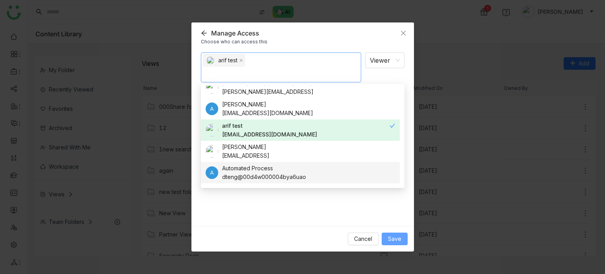
click at [393, 236] on span "Save" at bounding box center [394, 238] width 13 height 9
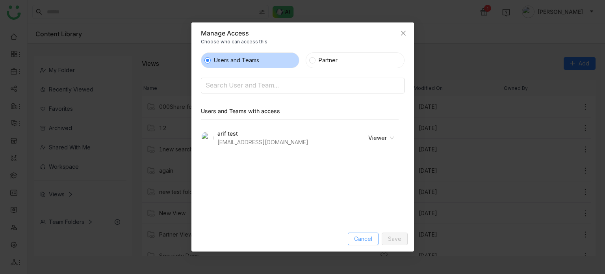
click at [369, 243] on button "Cancel" at bounding box center [363, 238] width 31 height 13
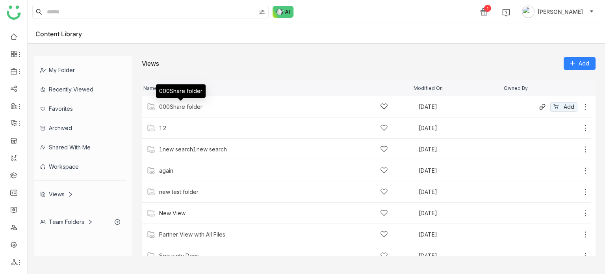
click at [197, 104] on div "000Share folder" at bounding box center [180, 107] width 43 height 6
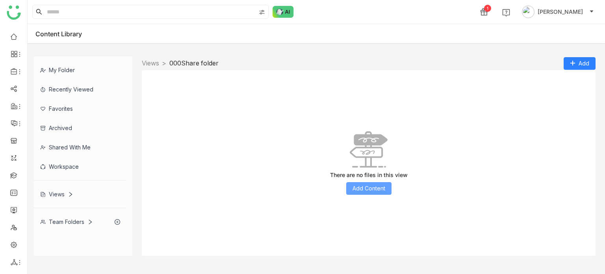
click at [385, 182] on button "Add Content" at bounding box center [368, 188] width 45 height 13
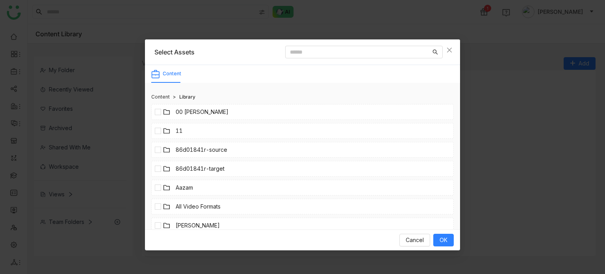
click at [164, 109] on icon at bounding box center [166, 111] width 6 height 5
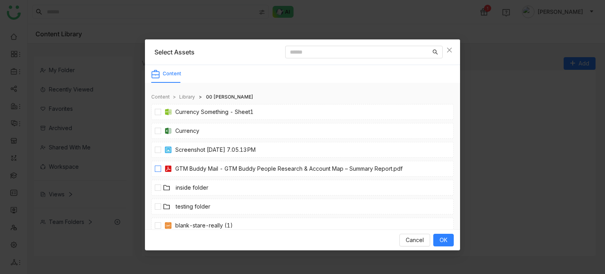
click at [202, 169] on link "GTM Buddy Mail - GTM Buddy People Research & Account Map – Summary Report.pdf" at bounding box center [288, 168] width 227 height 9
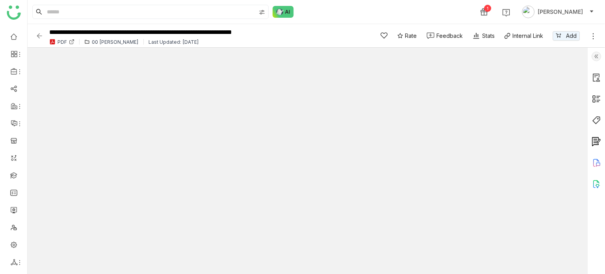
click at [39, 36] on img at bounding box center [39, 36] width 8 height 8
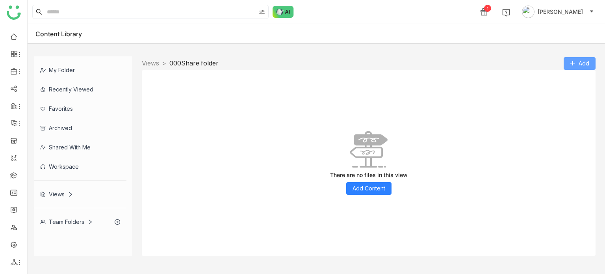
click at [575, 61] on button "Add" at bounding box center [580, 63] width 32 height 13
click at [191, 62] on link "000Share folder" at bounding box center [193, 63] width 49 height 8
click at [384, 191] on span "Add Content" at bounding box center [368, 188] width 33 height 9
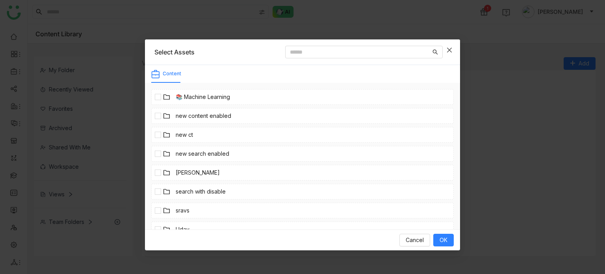
scroll to position [223, 0]
click at [193, 168] on li "Prashanth" at bounding box center [302, 172] width 302 height 16
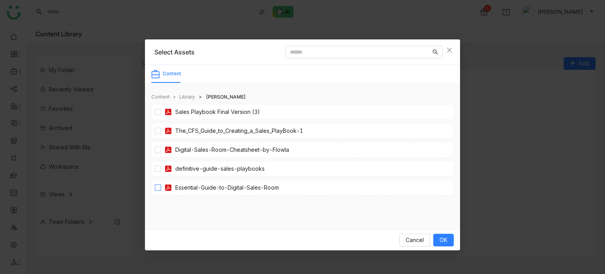
click at [193, 191] on link "Essential-Guide-to-Digital-Sales-Room" at bounding box center [227, 187] width 104 height 9
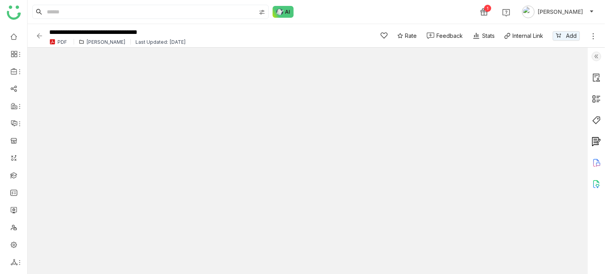
click at [39, 32] on img at bounding box center [39, 36] width 8 height 8
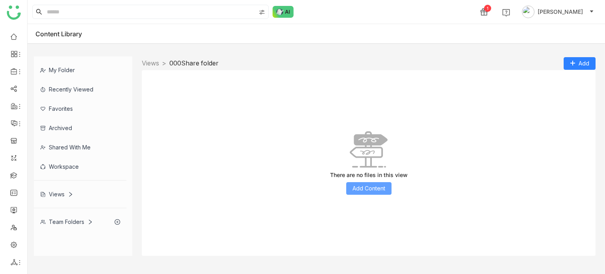
click at [361, 186] on span "Add Content" at bounding box center [368, 188] width 33 height 9
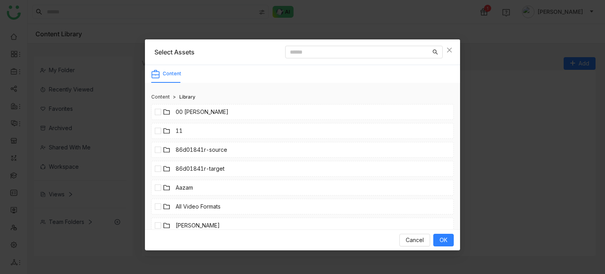
click at [161, 92] on div "Content > Library 00 Arif Folder 11 86d01841r-source 86d01841r-target Aazam All…" at bounding box center [302, 156] width 302 height 134
click at [161, 101] on header "Content > Library" at bounding box center [302, 98] width 302 height 11
click at [162, 97] on div "Content" at bounding box center [160, 97] width 19 height 8
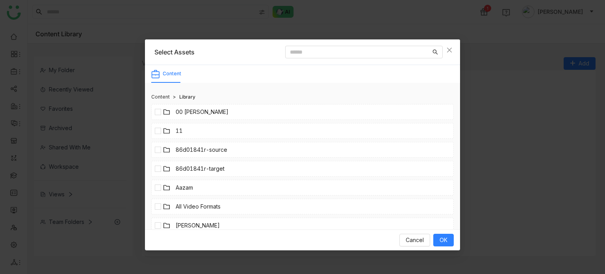
click at [162, 97] on div "Content" at bounding box center [160, 97] width 19 height 8
click at [188, 97] on link "Library" at bounding box center [187, 97] width 16 height 8
click at [164, 97] on div "Content" at bounding box center [160, 97] width 19 height 8
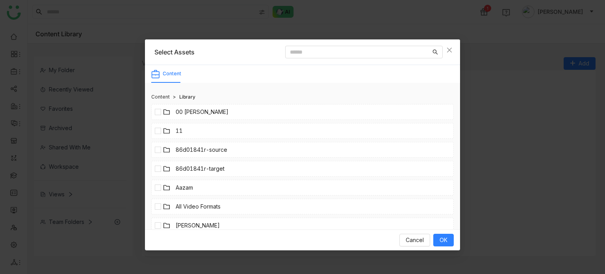
click at [173, 70] on div "Content" at bounding box center [172, 73] width 19 height 7
click at [211, 110] on li "00 Arif Folder" at bounding box center [302, 112] width 302 height 16
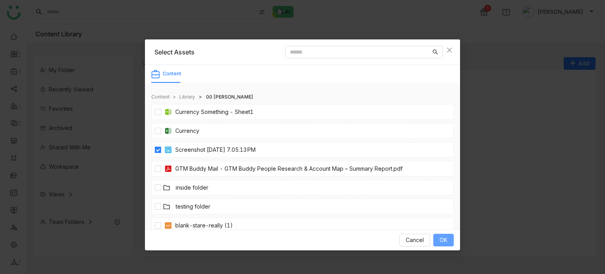
click at [442, 236] on span "OK" at bounding box center [443, 239] width 8 height 9
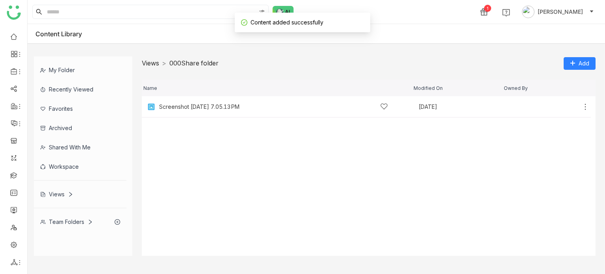
click at [153, 59] on link "Views" at bounding box center [150, 63] width 17 height 8
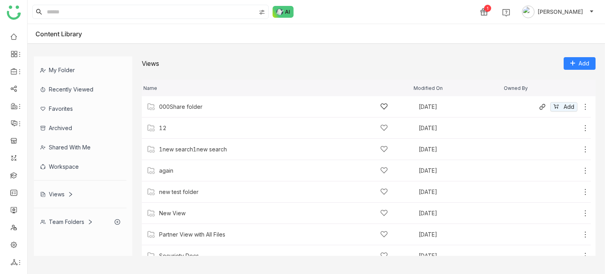
click at [255, 109] on div "000Share folder" at bounding box center [273, 106] width 229 height 8
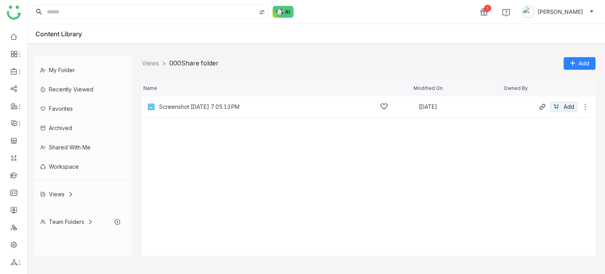
click at [584, 105] on icon at bounding box center [585, 107] width 8 height 8
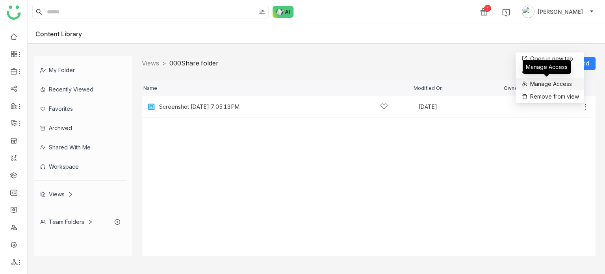
click at [568, 86] on span "Manage Access" at bounding box center [551, 84] width 42 height 9
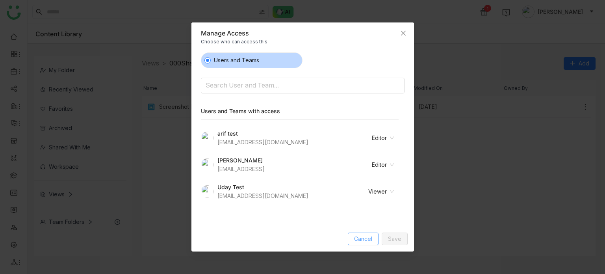
drag, startPoint x: 360, startPoint y: 239, endPoint x: 369, endPoint y: 272, distance: 34.7
click at [360, 239] on span "Cancel" at bounding box center [363, 238] width 18 height 9
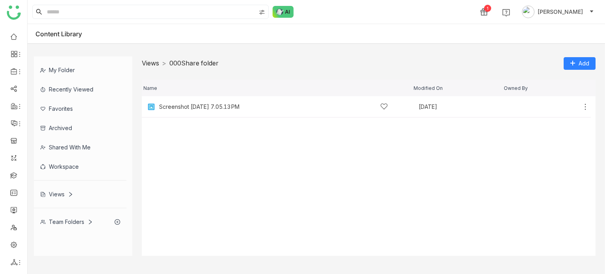
click at [149, 65] on link "Views" at bounding box center [150, 63] width 17 height 8
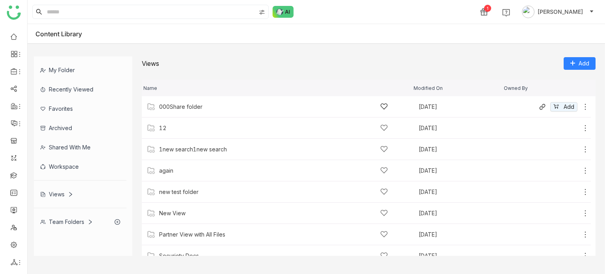
click at [183, 102] on div "000Share folder" at bounding box center [273, 106] width 229 height 8
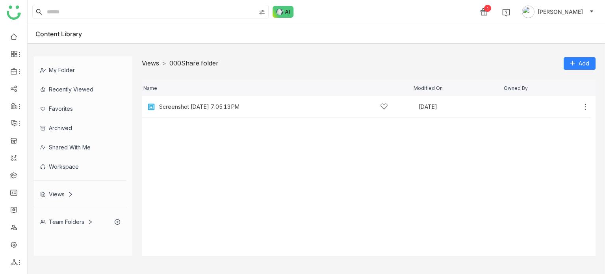
click at [154, 66] on link "Views" at bounding box center [150, 63] width 17 height 8
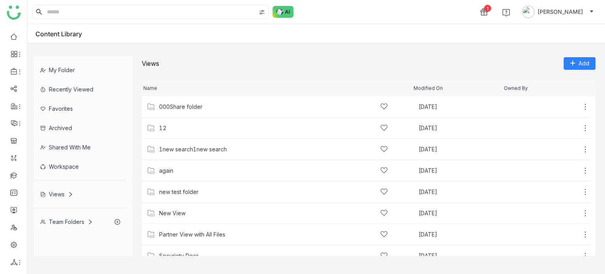
click at [80, 191] on div "Views" at bounding box center [80, 193] width 93 height 19
click at [69, 192] on icon at bounding box center [71, 194] width 6 height 6
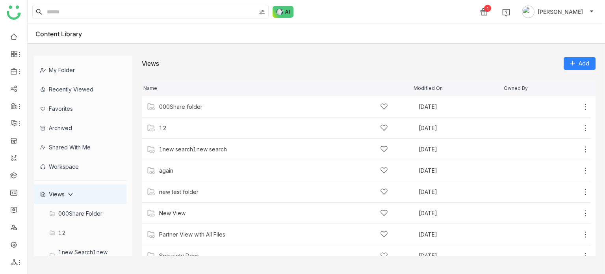
click at [72, 189] on div "Views" at bounding box center [80, 193] width 93 height 19
click at [72, 194] on icon at bounding box center [71, 194] width 6 height 6
click at [69, 193] on icon at bounding box center [71, 194] width 6 height 6
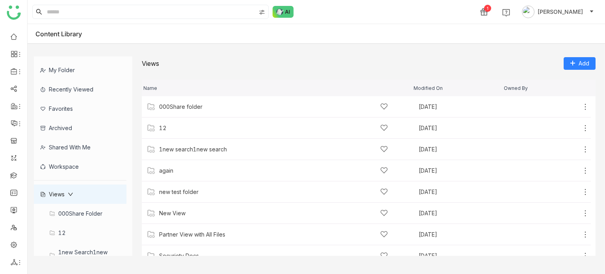
click at [102, 192] on div "Views" at bounding box center [80, 193] width 93 height 19
click at [46, 198] on div "Views" at bounding box center [80, 193] width 93 height 19
click at [57, 194] on div "Views" at bounding box center [56, 194] width 33 height 7
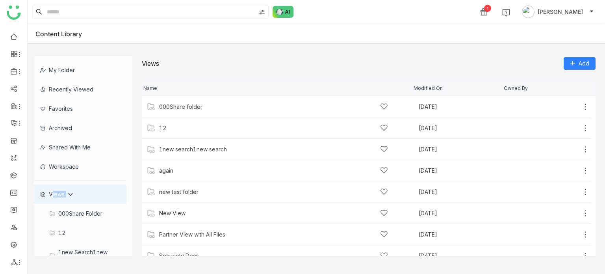
click at [57, 194] on div "Views" at bounding box center [56, 194] width 33 height 7
click at [70, 193] on icon at bounding box center [70, 194] width 5 height 3
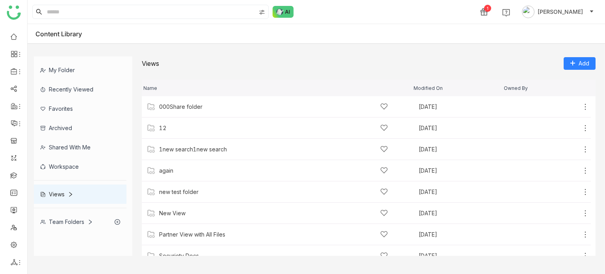
click at [87, 222] on div "Team Folders" at bounding box center [66, 221] width 53 height 7
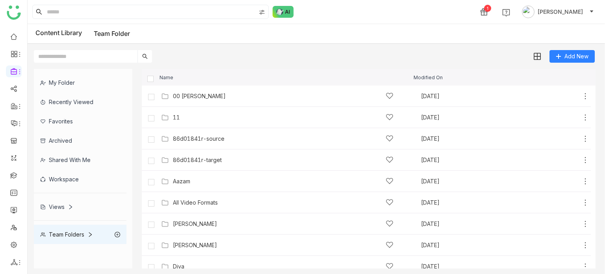
click at [90, 235] on icon at bounding box center [90, 235] width 6 height 6
click at [67, 232] on div "Team Folders" at bounding box center [66, 234] width 53 height 7
click at [117, 232] on icon at bounding box center [118, 235] width 6 height 6
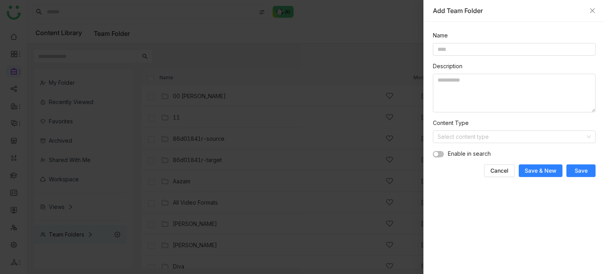
click at [597, 7] on div "Add Team Folder" at bounding box center [514, 11] width 182 height 22
click at [593, 10] on icon "Close" at bounding box center [592, 10] width 6 height 6
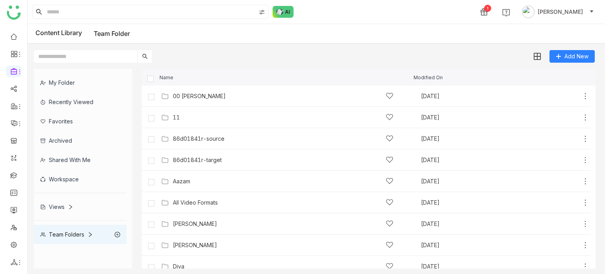
click at [70, 206] on icon at bounding box center [71, 207] width 6 height 6
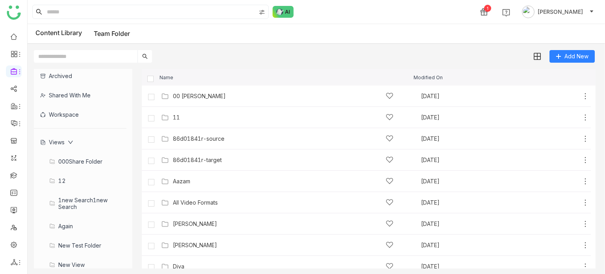
scroll to position [71, 0]
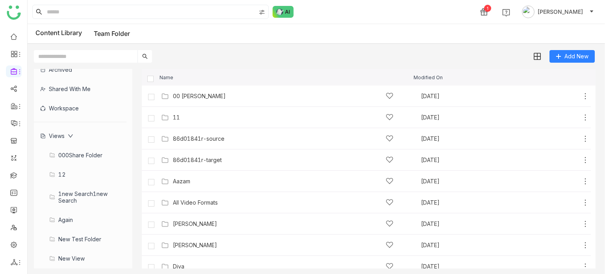
click at [76, 153] on div "000Share folder" at bounding box center [80, 154] width 93 height 19
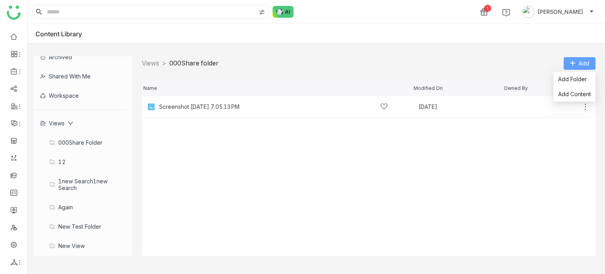
click at [579, 60] on span "Add" at bounding box center [583, 63] width 11 height 9
click at [575, 95] on span "Add Content" at bounding box center [574, 94] width 33 height 9
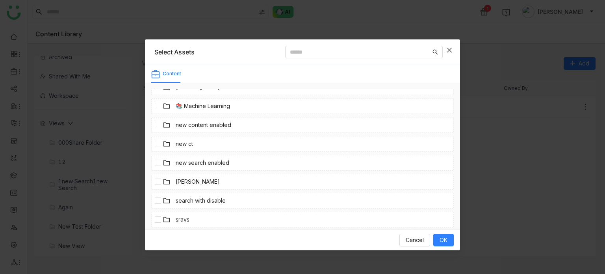
scroll to position [290, 0]
click at [186, 217] on link "zzzPuneet" at bounding box center [190, 218] width 28 height 9
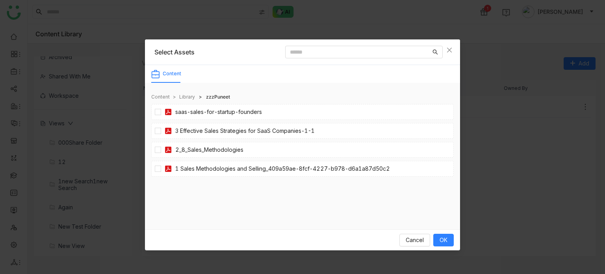
click at [191, 96] on link "Library" at bounding box center [187, 97] width 16 height 8
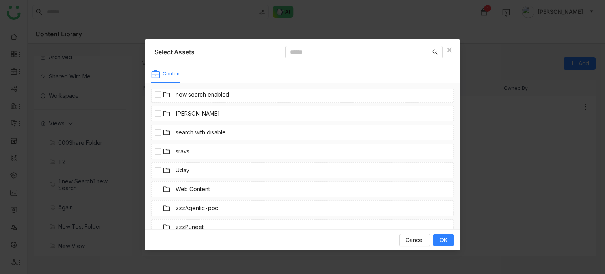
scroll to position [290, 0]
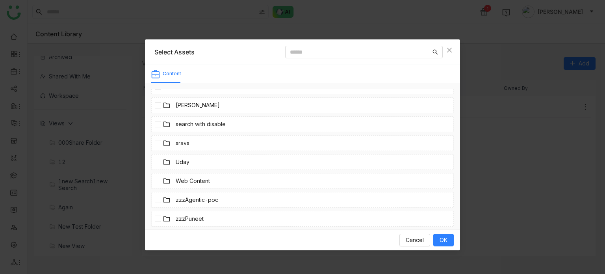
click at [184, 201] on link "zzzAgentic-poc" at bounding box center [197, 199] width 43 height 9
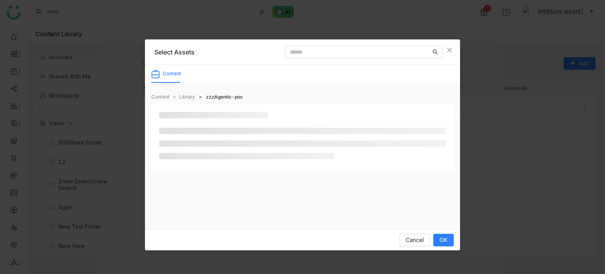
scroll to position [0, 0]
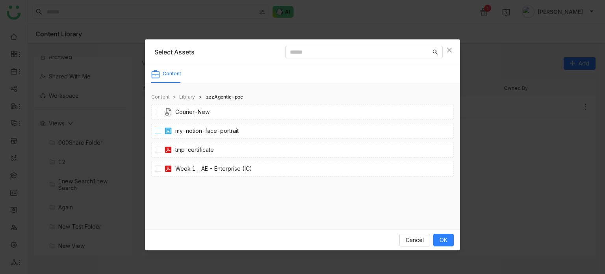
click at [186, 129] on link "my-notion-face-portrait" at bounding box center [206, 130] width 63 height 9
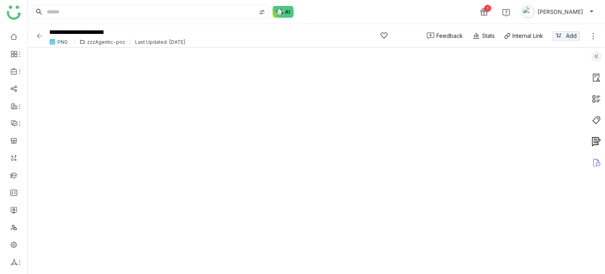
click at [37, 34] on img at bounding box center [39, 36] width 8 height 8
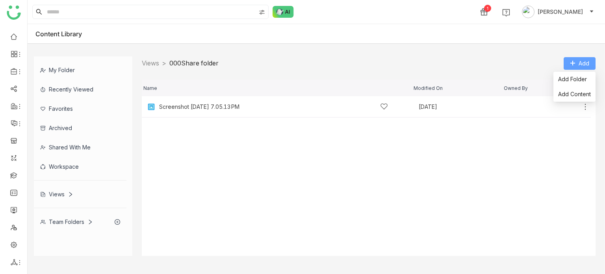
click at [577, 66] on button "Add" at bounding box center [580, 63] width 32 height 13
click at [580, 96] on span "Add Content" at bounding box center [574, 94] width 33 height 9
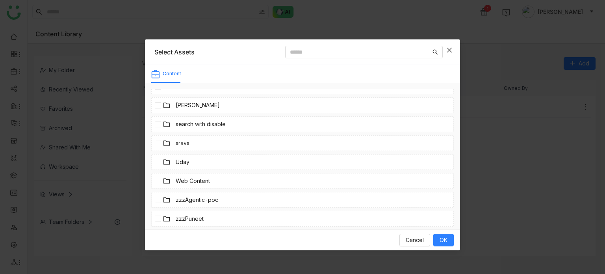
scroll to position [290, 0]
click at [206, 199] on link "zzzAgentic-poc" at bounding box center [197, 200] width 43 height 9
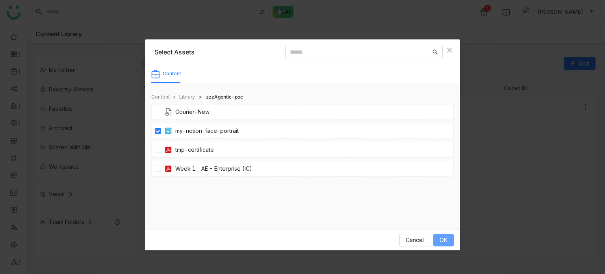
click at [449, 239] on button "OK" at bounding box center [443, 240] width 20 height 13
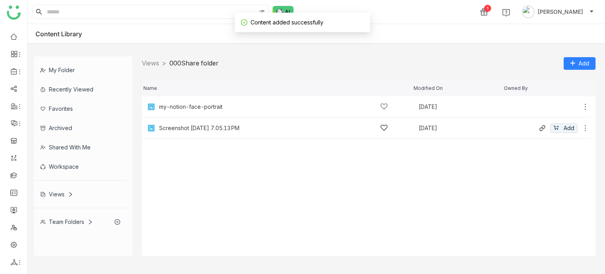
click at [584, 126] on icon at bounding box center [585, 128] width 8 height 8
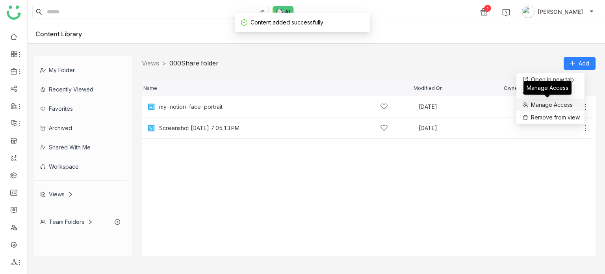
click at [561, 105] on span "Manage Access" at bounding box center [552, 104] width 42 height 9
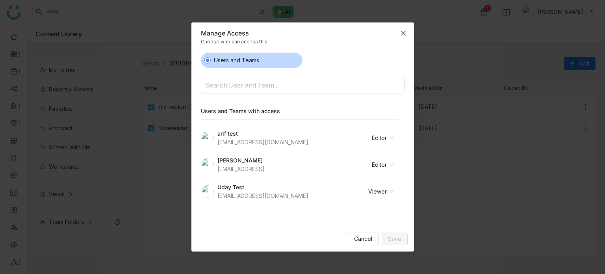
click at [407, 35] on span "Close" at bounding box center [403, 32] width 21 height 21
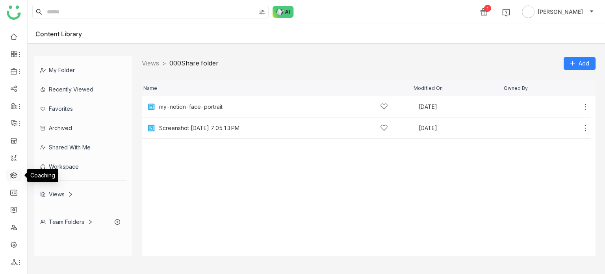
click at [15, 175] on link at bounding box center [13, 174] width 7 height 7
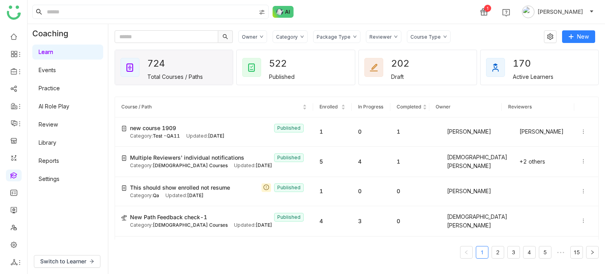
click at [56, 146] on link "Library" at bounding box center [48, 142] width 18 height 7
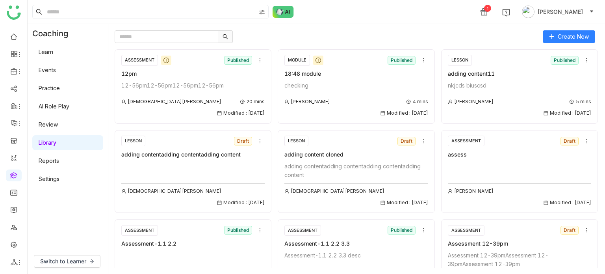
click at [329, 32] on div at bounding box center [326, 36] width 423 height 13
click at [58, 117] on link "Review" at bounding box center [48, 124] width 19 height 7
click at [63, 108] on link "AI Role Play" at bounding box center [54, 106] width 31 height 7
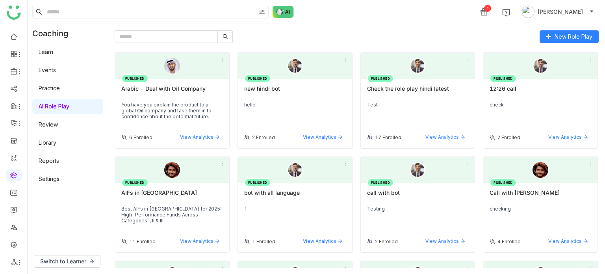
click at [392, 117] on div "17 Enrolled View Analytics" at bounding box center [418, 137] width 114 height 22
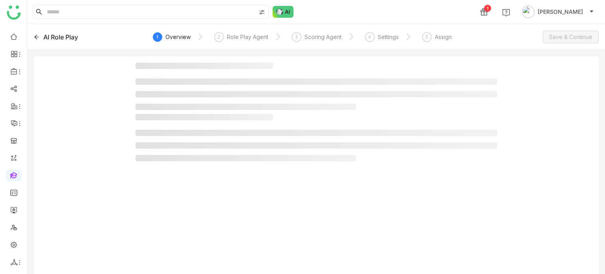
click at [439, 41] on div "Assign" at bounding box center [443, 36] width 17 height 9
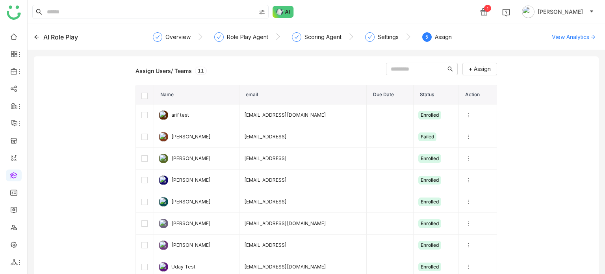
click at [45, 35] on div "AI Role Play" at bounding box center [60, 36] width 35 height 9
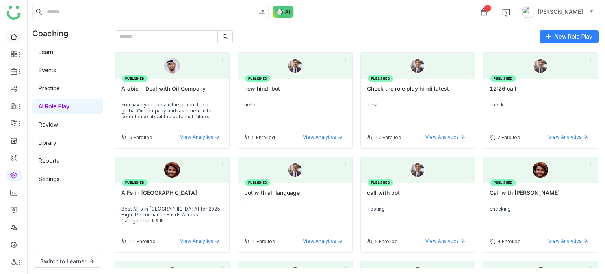
click at [14, 37] on link at bounding box center [13, 36] width 7 height 7
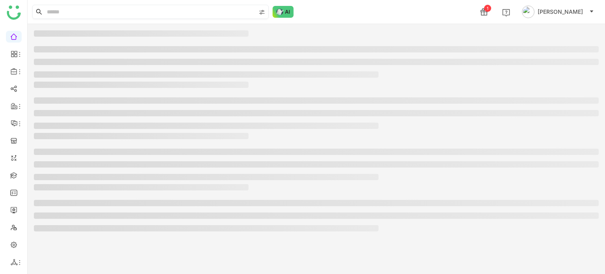
click at [56, 6] on input at bounding box center [150, 11] width 210 height 13
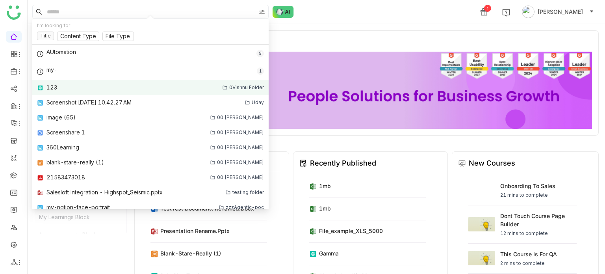
scroll to position [20, 0]
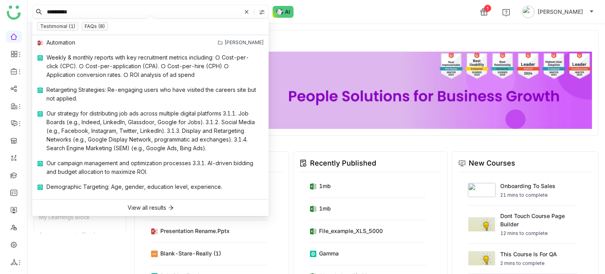
type input "**********"
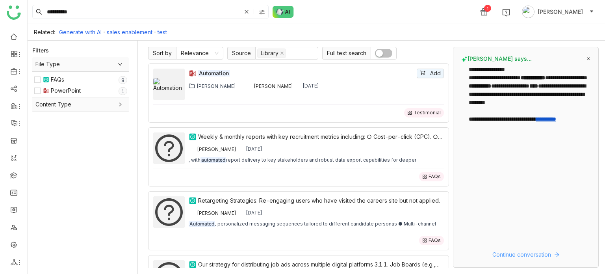
click at [538, 117] on span "Continue conversation" at bounding box center [521, 254] width 59 height 9
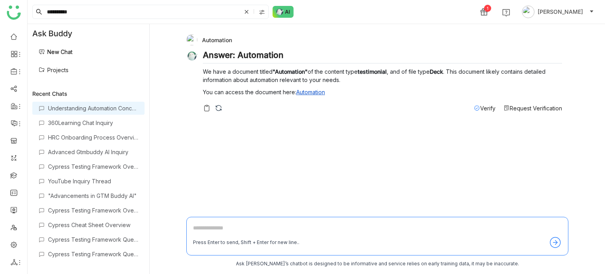
click at [482, 107] on span "Verify" at bounding box center [487, 108] width 15 height 7
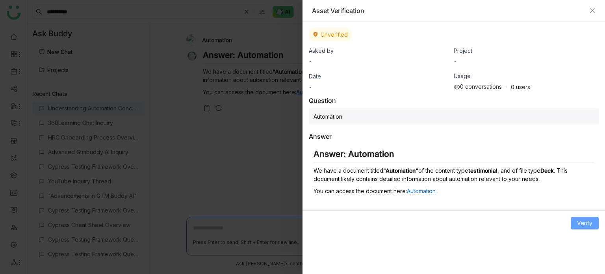
click at [585, 117] on span "Verify" at bounding box center [584, 223] width 15 height 9
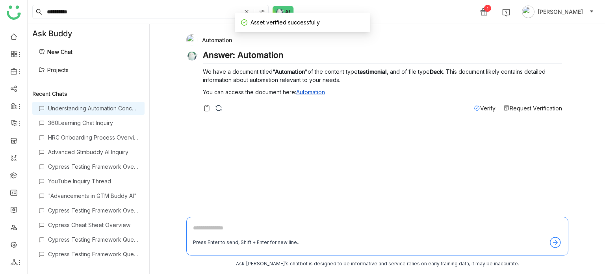
click at [486, 108] on span "Verify" at bounding box center [487, 108] width 15 height 7
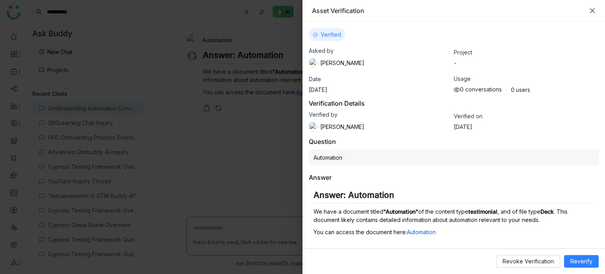
click at [592, 10] on icon "Close" at bounding box center [592, 10] width 6 height 6
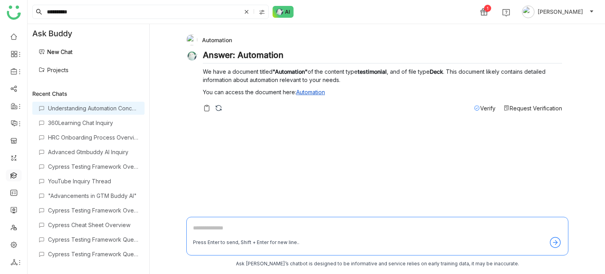
click at [13, 117] on link at bounding box center [13, 174] width 7 height 7
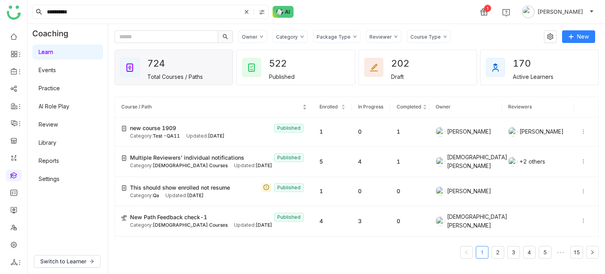
click at [226, 103] on span "Course / Path" at bounding box center [211, 106] width 180 height 7
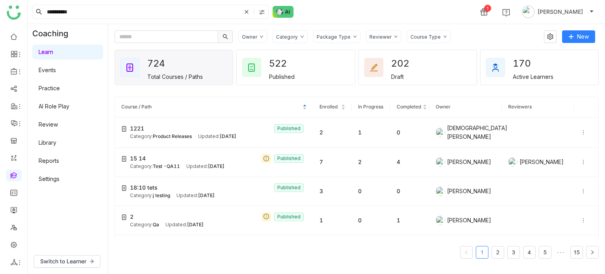
click at [53, 55] on link "Learn" at bounding box center [46, 51] width 15 height 7
click at [53, 50] on link "Learn" at bounding box center [46, 51] width 15 height 7
click at [13, 33] on link at bounding box center [13, 36] width 7 height 7
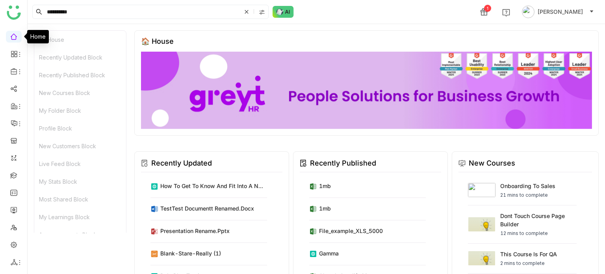
click at [13, 33] on link at bounding box center [13, 36] width 7 height 7
click at [14, 33] on link at bounding box center [13, 36] width 7 height 7
click at [188, 43] on div "🏠 House" at bounding box center [366, 41] width 451 height 8
click at [10, 117] on link at bounding box center [13, 244] width 7 height 7
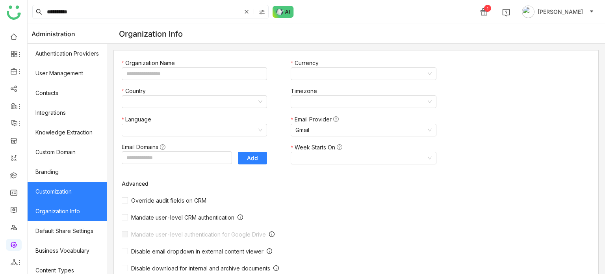
type input "*******"
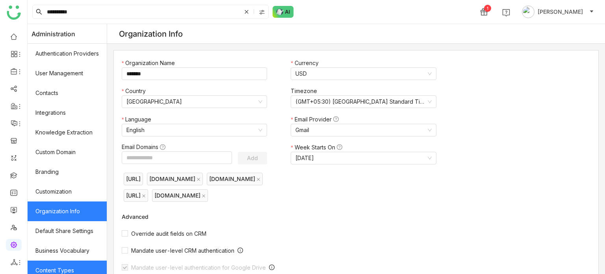
scroll to position [144, 0]
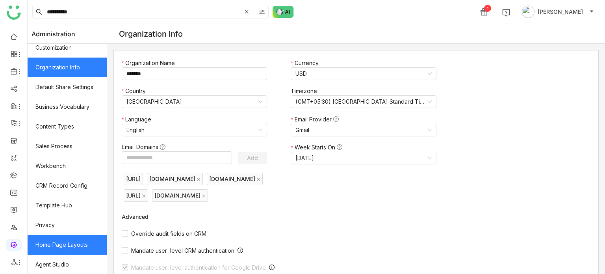
click at [72, 117] on link "Home Page Layouts" at bounding box center [67, 245] width 79 height 20
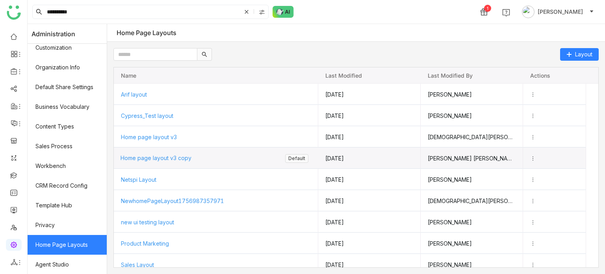
click at [158, 117] on span "Home page layout v3 copy" at bounding box center [155, 157] width 71 height 7
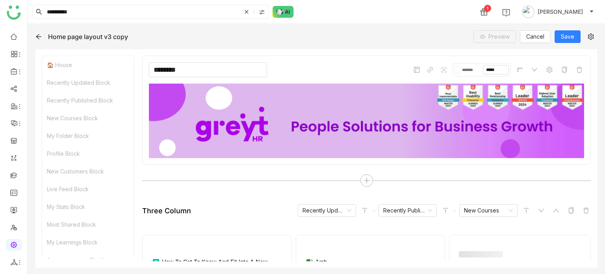
click at [196, 70] on input "********" at bounding box center [208, 69] width 118 height 15
type input "**"
click at [198, 68] on input at bounding box center [208, 69] width 118 height 15
click at [222, 64] on input at bounding box center [208, 69] width 118 height 15
click at [204, 69] on input at bounding box center [208, 69] width 118 height 15
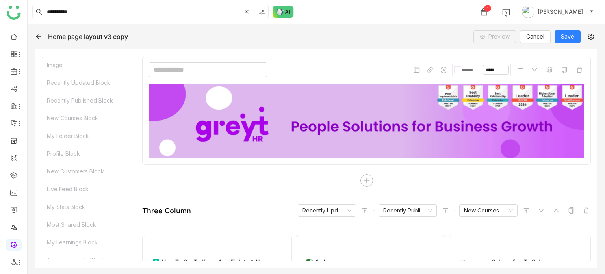
type input "**"
click at [206, 76] on input at bounding box center [208, 69] width 118 height 15
click at [214, 71] on input "*****" at bounding box center [208, 69] width 118 height 15
type input "**********"
click at [347, 61] on div "**********" at bounding box center [366, 110] width 449 height 109
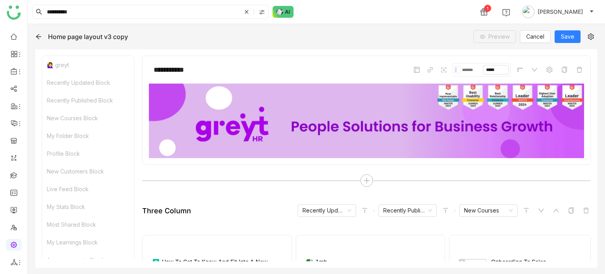
click at [347, 61] on div "**********" at bounding box center [366, 110] width 449 height 109
click at [577, 39] on button "Save" at bounding box center [567, 36] width 26 height 13
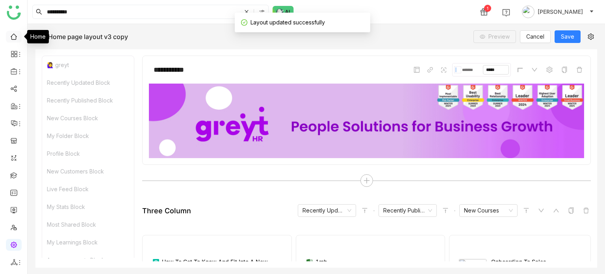
click at [17, 33] on link at bounding box center [13, 36] width 7 height 7
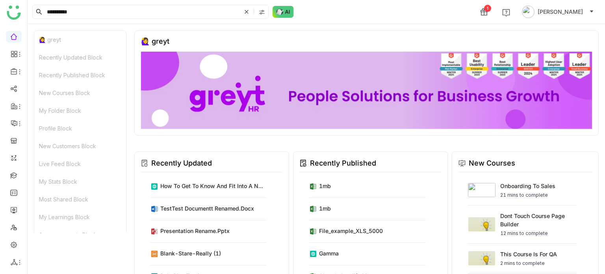
click at [159, 43] on div "🙋‍♀️ greyt" at bounding box center [155, 41] width 28 height 8
click at [185, 96] on img at bounding box center [366, 90] width 451 height 77
click at [15, 117] on link at bounding box center [13, 174] width 7 height 7
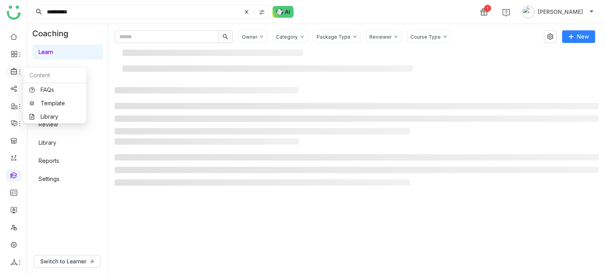
click at [14, 69] on icon at bounding box center [14, 71] width 6 height 6
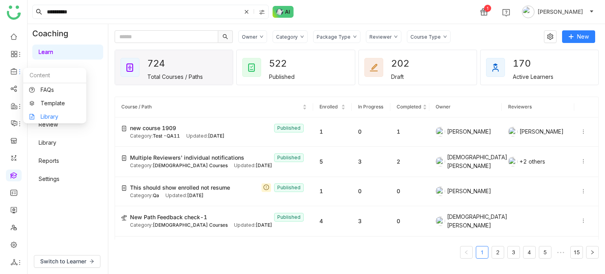
click at [50, 117] on link "Library" at bounding box center [54, 117] width 51 height 6
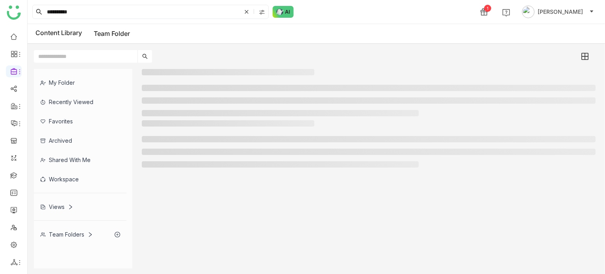
click at [57, 117] on div "Views" at bounding box center [80, 206] width 93 height 19
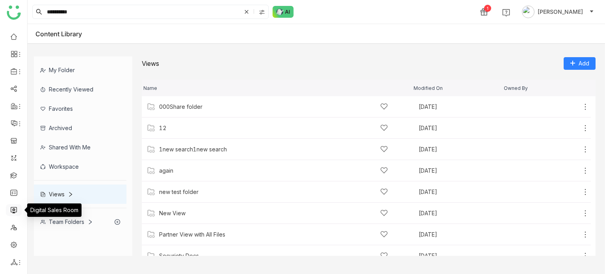
click at [15, 117] on link at bounding box center [13, 209] width 7 height 7
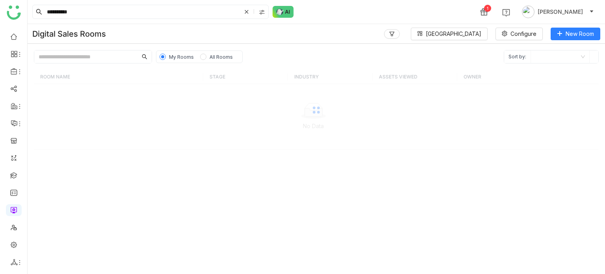
click at [4, 117] on ul at bounding box center [13, 149] width 27 height 248
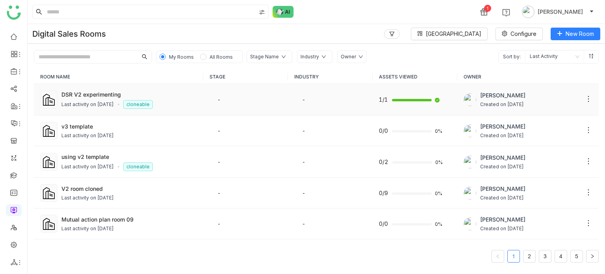
click at [98, 101] on div "Last activity on [DATE]" at bounding box center [87, 104] width 52 height 7
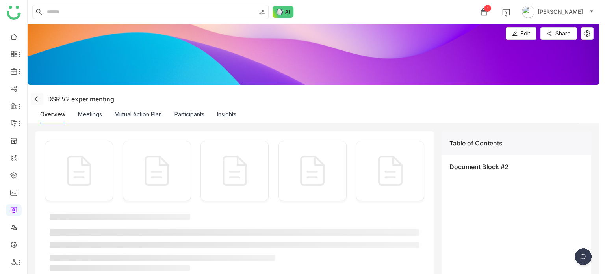
click at [40, 97] on span at bounding box center [37, 99] width 12 height 6
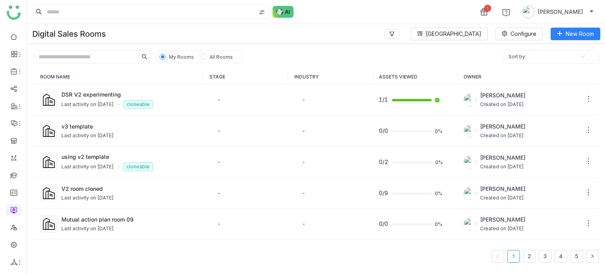
click at [113, 52] on input "text" at bounding box center [85, 56] width 103 height 13
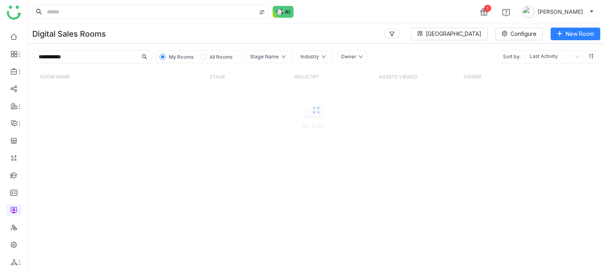
type input "**********"
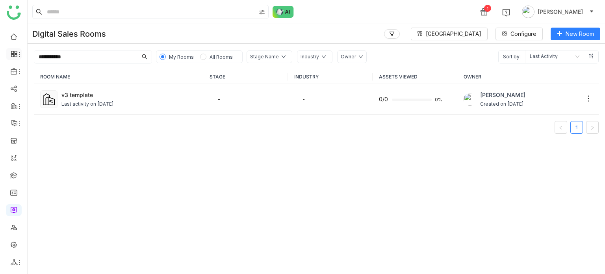
drag, startPoint x: 96, startPoint y: 55, endPoint x: 15, endPoint y: 50, distance: 81.3
click at [15, 50] on nz-layout "**********" at bounding box center [302, 137] width 605 height 274
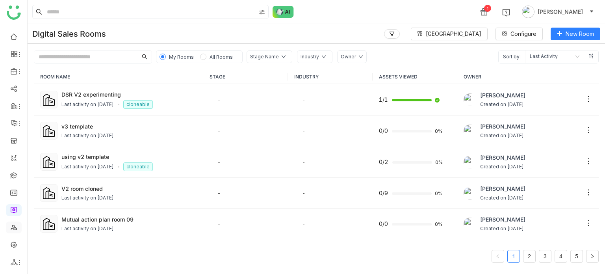
click at [12, 226] on link at bounding box center [13, 226] width 7 height 7
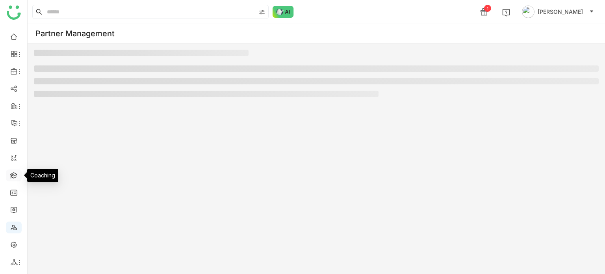
click at [14, 177] on link at bounding box center [13, 174] width 7 height 7
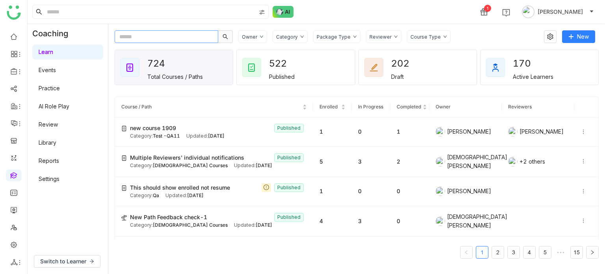
click at [158, 33] on input "text" at bounding box center [167, 36] width 104 height 13
click at [293, 37] on div "Category" at bounding box center [287, 37] width 22 height 6
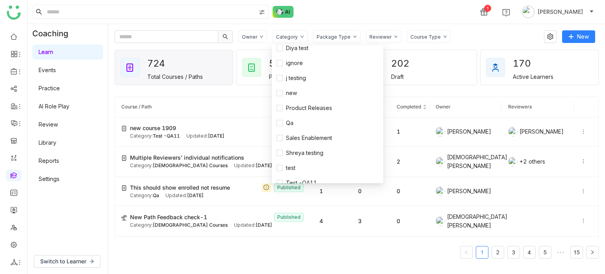
scroll to position [135, 0]
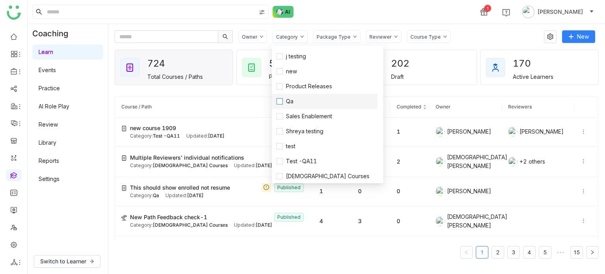
click at [291, 98] on span "Qa" at bounding box center [290, 101] width 14 height 9
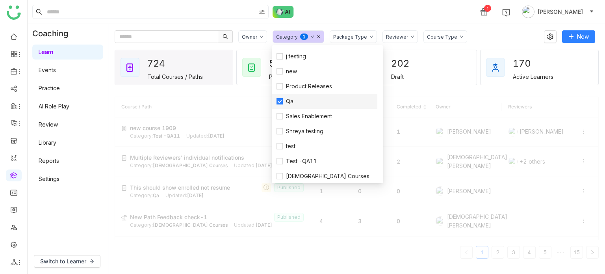
click at [287, 104] on span "Qa" at bounding box center [290, 101] width 14 height 9
click at [343, 35] on div "Package Type" at bounding box center [350, 37] width 34 height 6
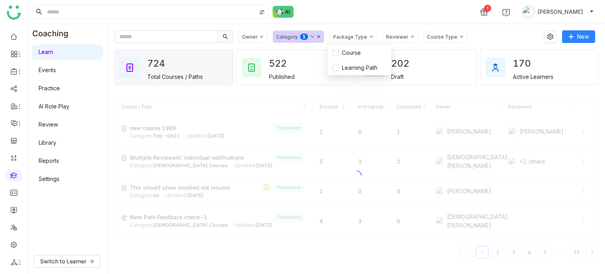
click at [343, 14] on div "1 Arif uddin" at bounding box center [316, 12] width 577 height 24
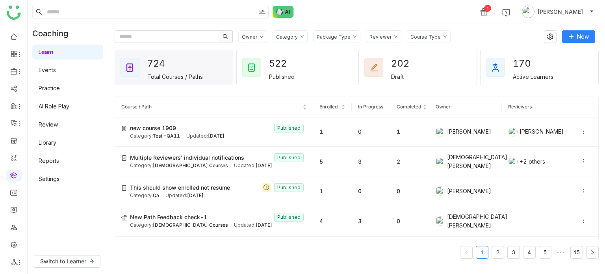
click at [291, 30] on div "Owner Category Package Type Reviewer Course Type New 724 Total Courses / Paths …" at bounding box center [356, 149] width 497 height 250
click at [290, 36] on div "Category" at bounding box center [287, 37] width 22 height 6
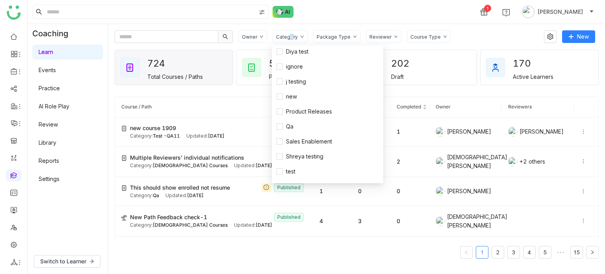
scroll to position [110, 0]
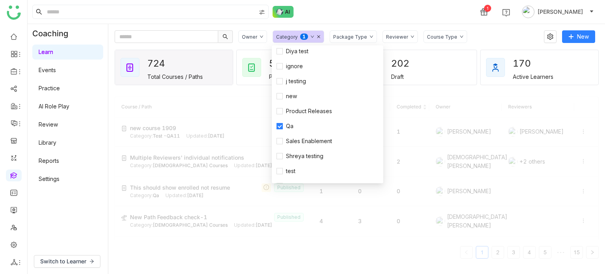
click at [224, 48] on div "724 Total Courses / Paths 522 Published 202 Draft 170 Active Learners" at bounding box center [357, 67] width 484 height 39
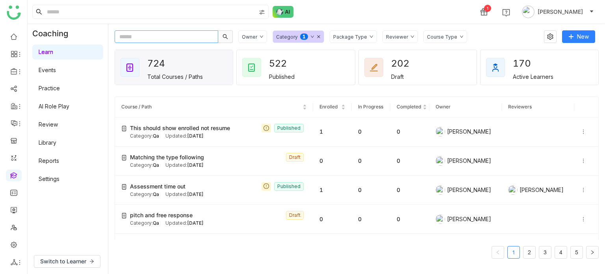
click at [198, 37] on input "text" at bounding box center [167, 36] width 104 height 13
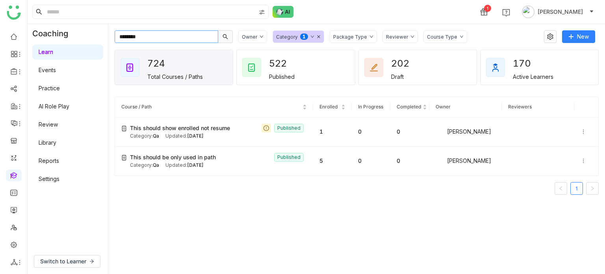
type input "********"
